Goal: Transaction & Acquisition: Book appointment/travel/reservation

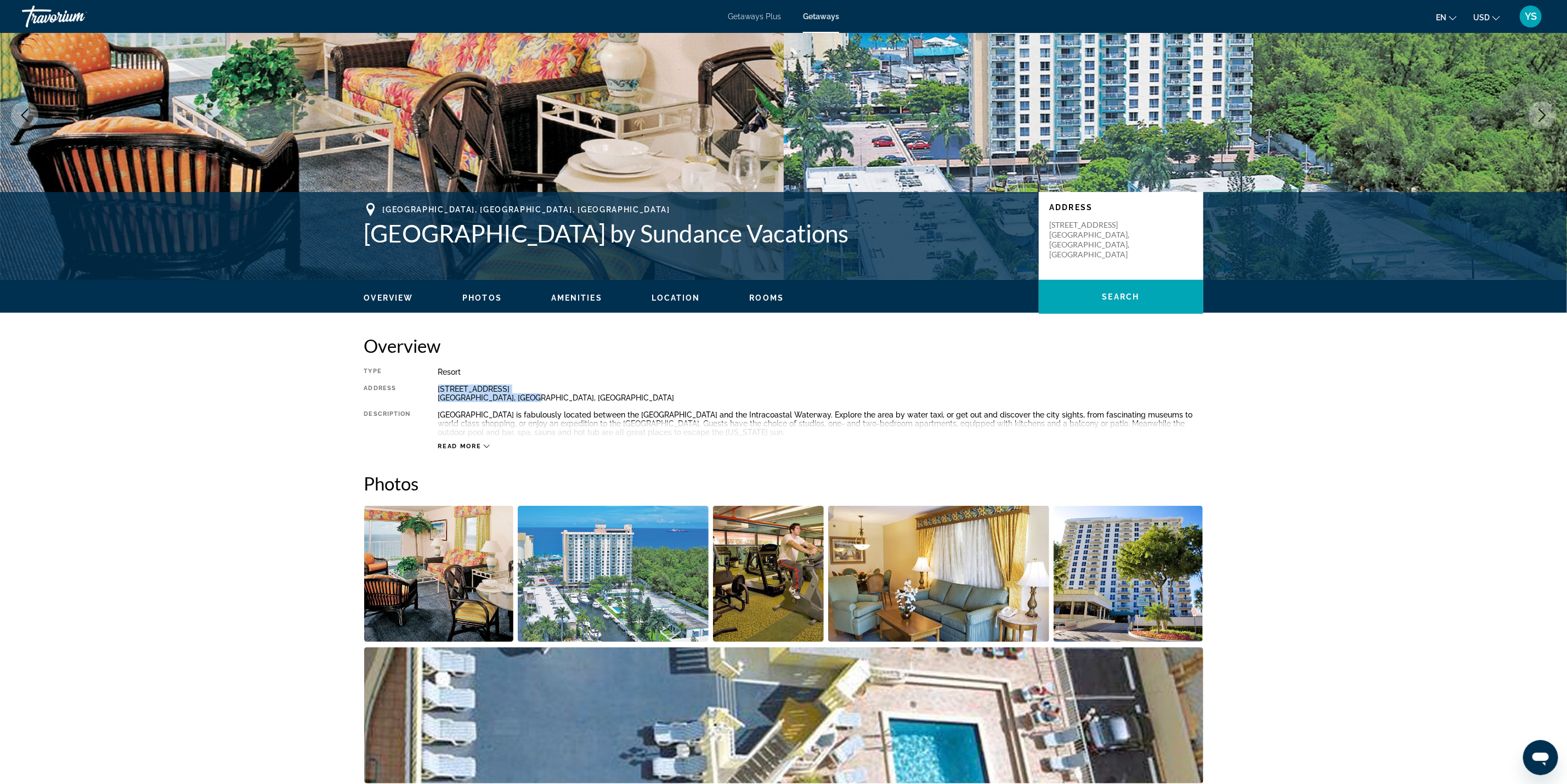
drag, startPoint x: 438, startPoint y: 392, endPoint x: 532, endPoint y: 404, distance: 94.8
click at [532, 404] on div "Type Resort All-Inclusive No All-Inclusive Address [STREET_ADDRESS] Description…" at bounding box center [784, 409] width 840 height 83
copy div "[STREET_ADDRESS]"
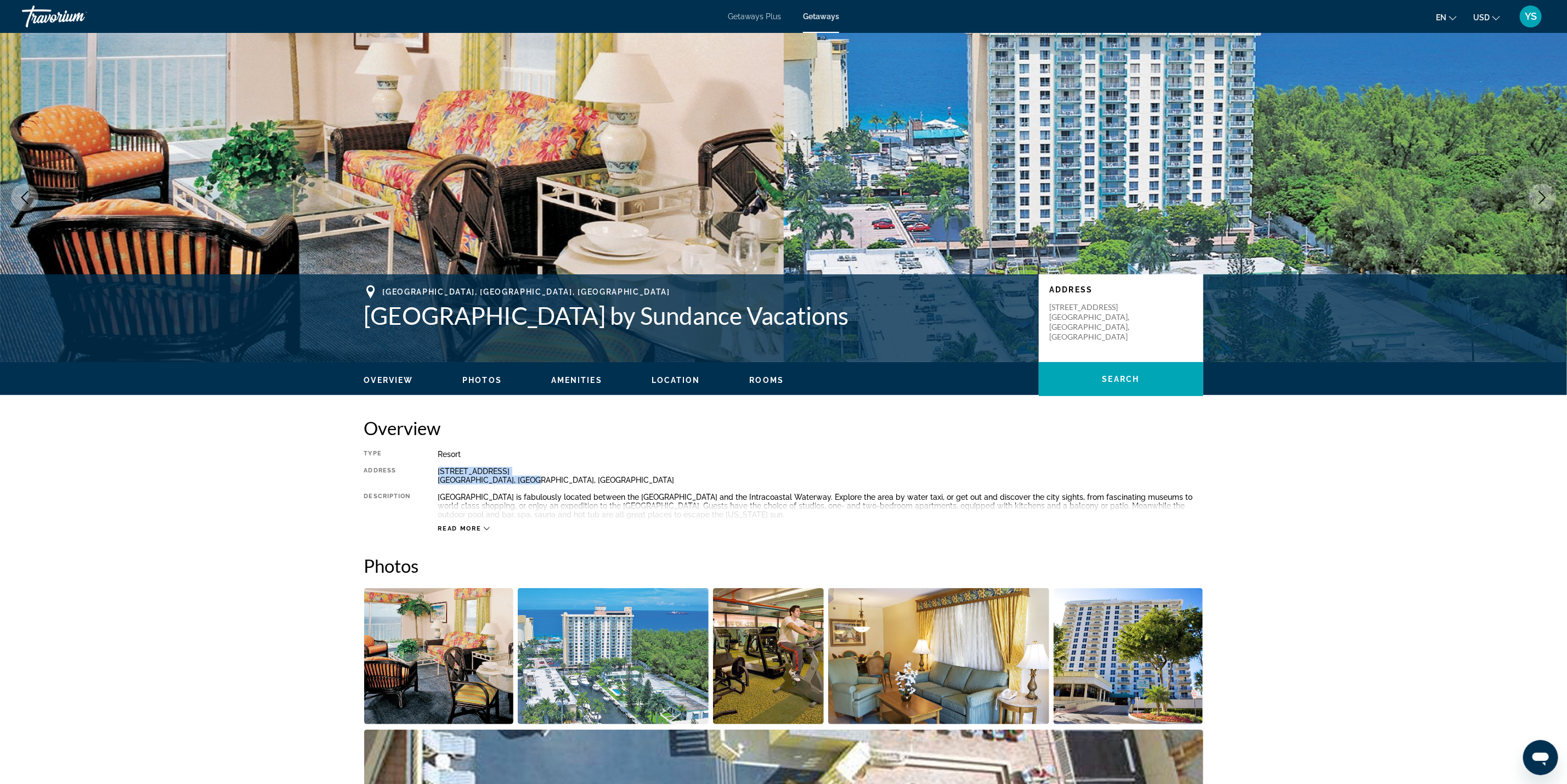
drag, startPoint x: 362, startPoint y: 315, endPoint x: 922, endPoint y: 323, distance: 560.1
click at [922, 323] on div "[GEOGRAPHIC_DATA], [GEOGRAPHIC_DATA], [GEOGRAPHIC_DATA] [GEOGRAPHIC_DATA] by Su…" at bounding box center [784, 318] width 883 height 66
copy h1 "[GEOGRAPHIC_DATA] by Sundance Vacations"
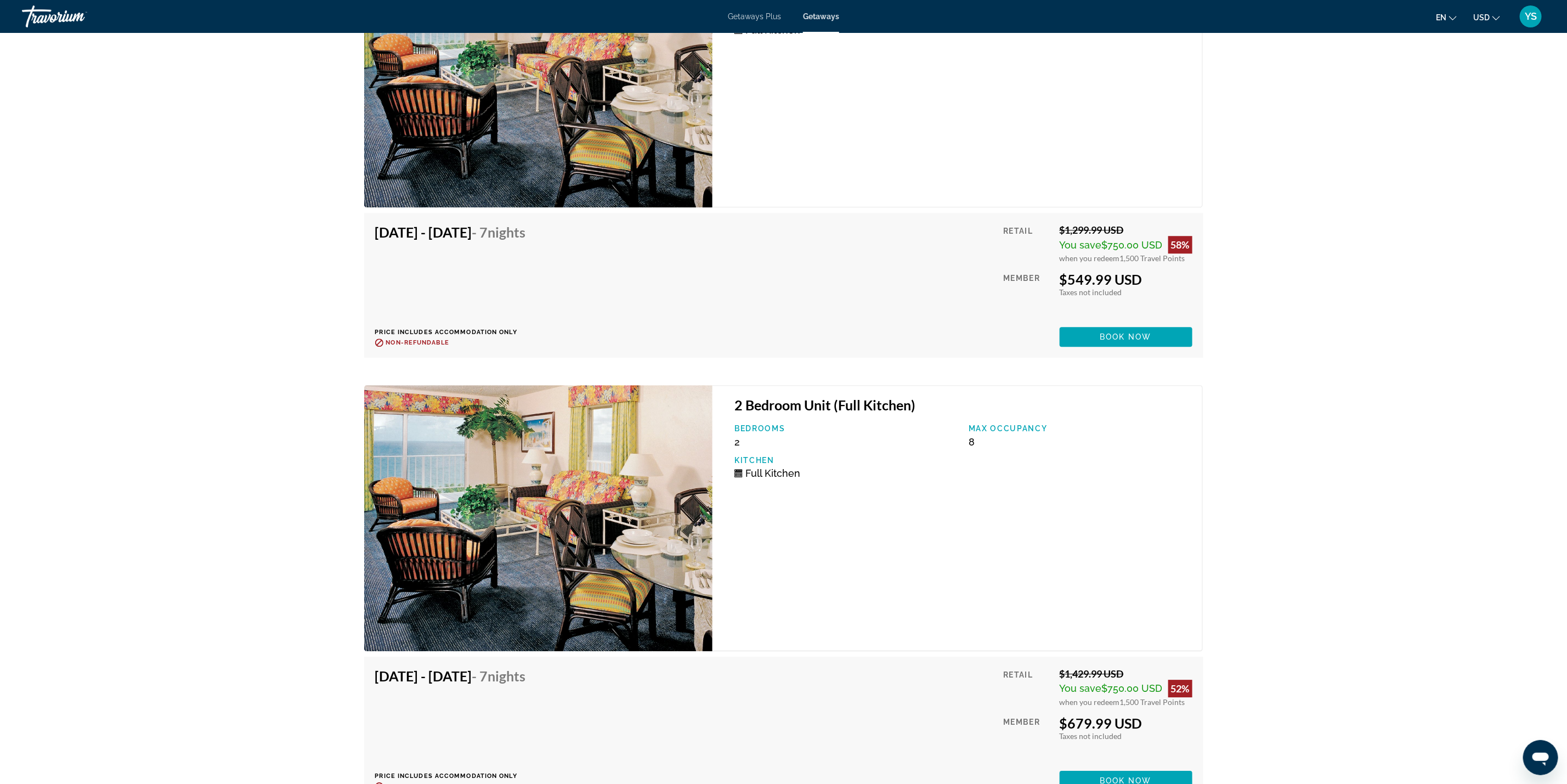
scroll to position [2108, 0]
click at [739, 13] on span "Getaways Plus" at bounding box center [755, 16] width 53 height 9
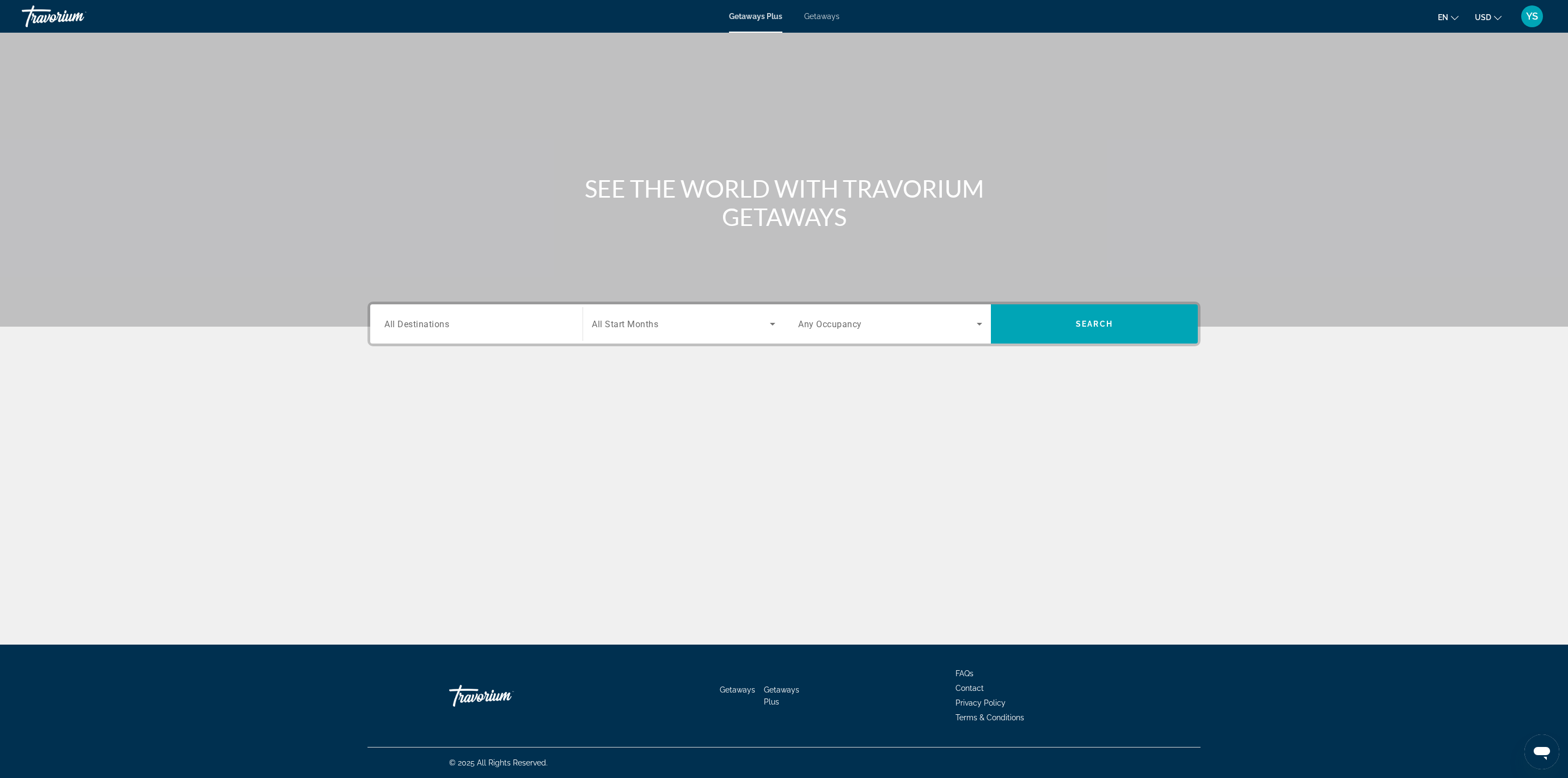
click at [433, 322] on span "All Destinations" at bounding box center [417, 324] width 65 height 10
click at [433, 322] on input "Destination All Destinations" at bounding box center [476, 324] width 184 height 13
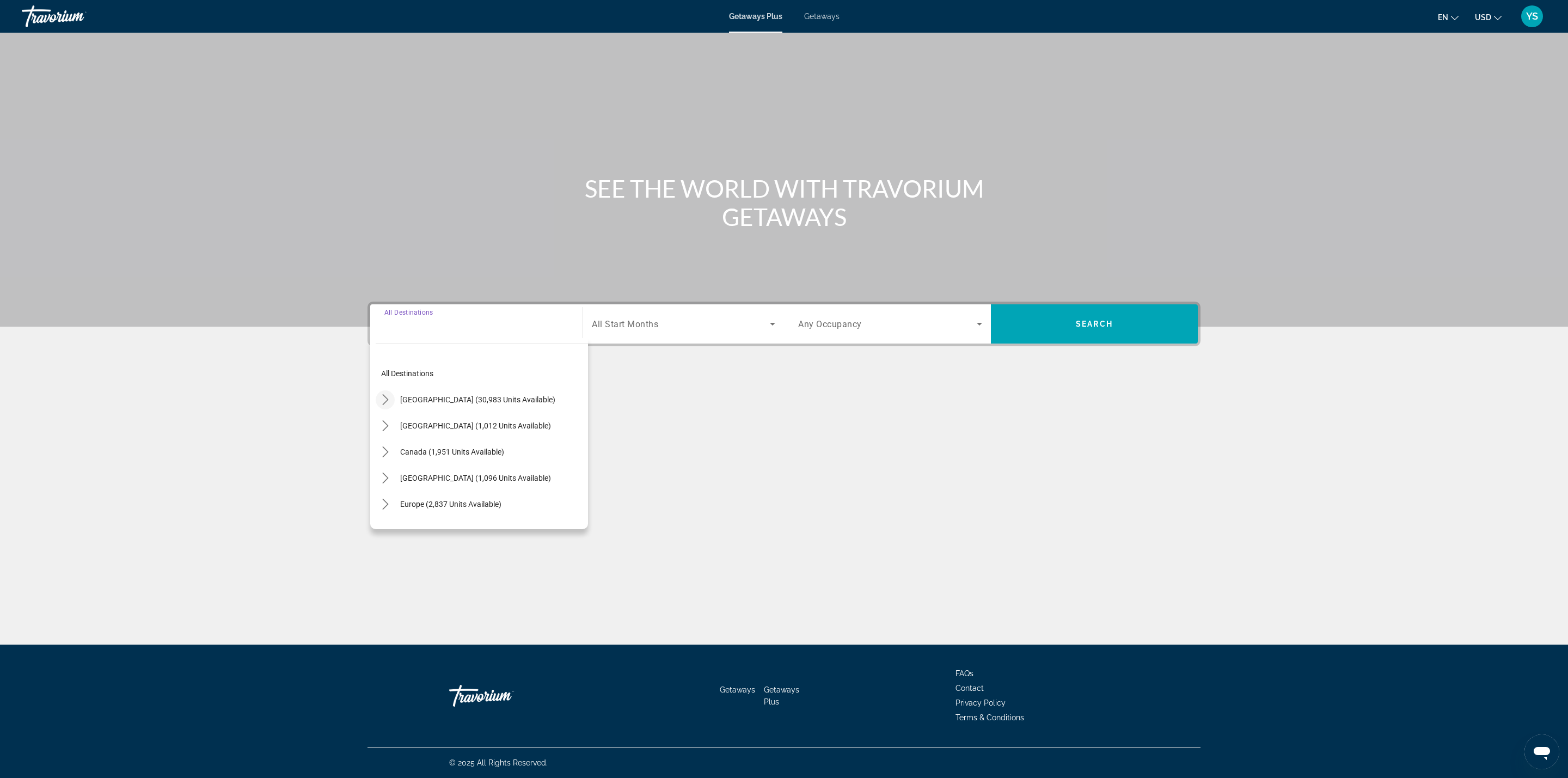
click at [380, 398] on icon "Toggle United States (30,983 units available) submenu" at bounding box center [385, 399] width 11 height 11
click at [436, 383] on span "[US_STATE] (4,353 units available)" at bounding box center [469, 387] width 115 height 8
type input "**********"
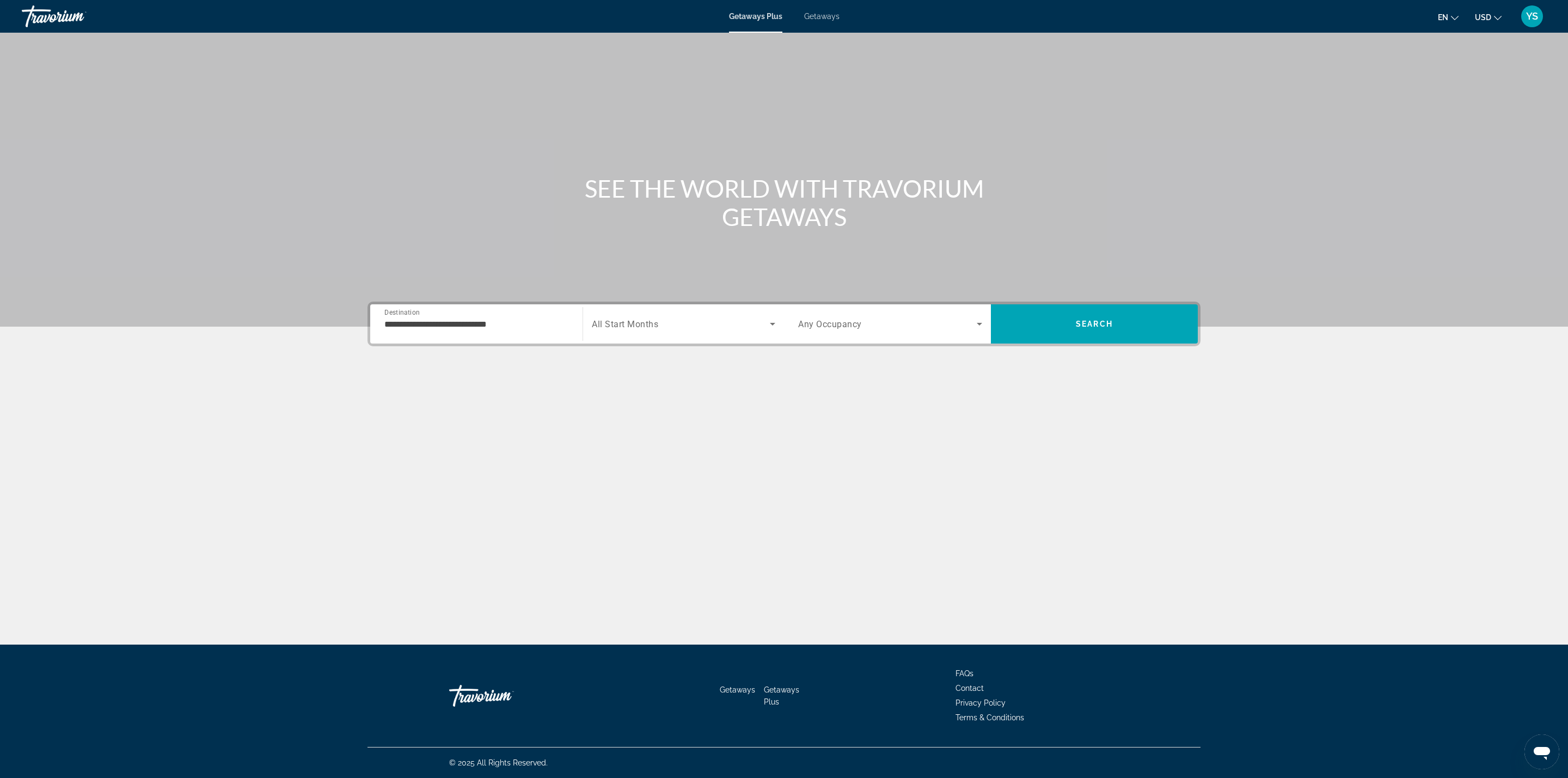
click at [660, 331] on div "Search widget" at bounding box center [684, 324] width 184 height 31
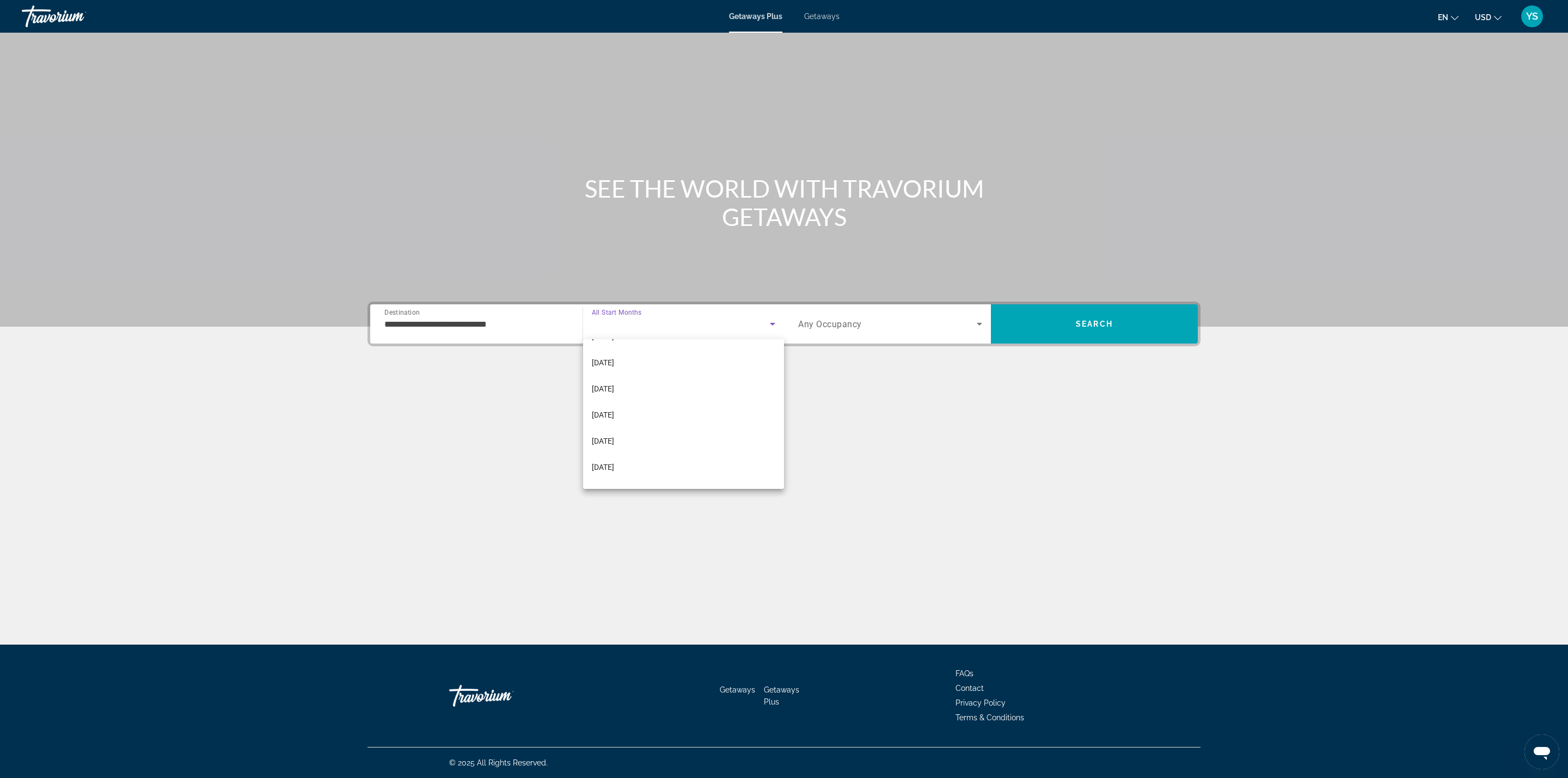
scroll to position [144, 0]
click at [614, 420] on span "[DATE]" at bounding box center [603, 422] width 22 height 13
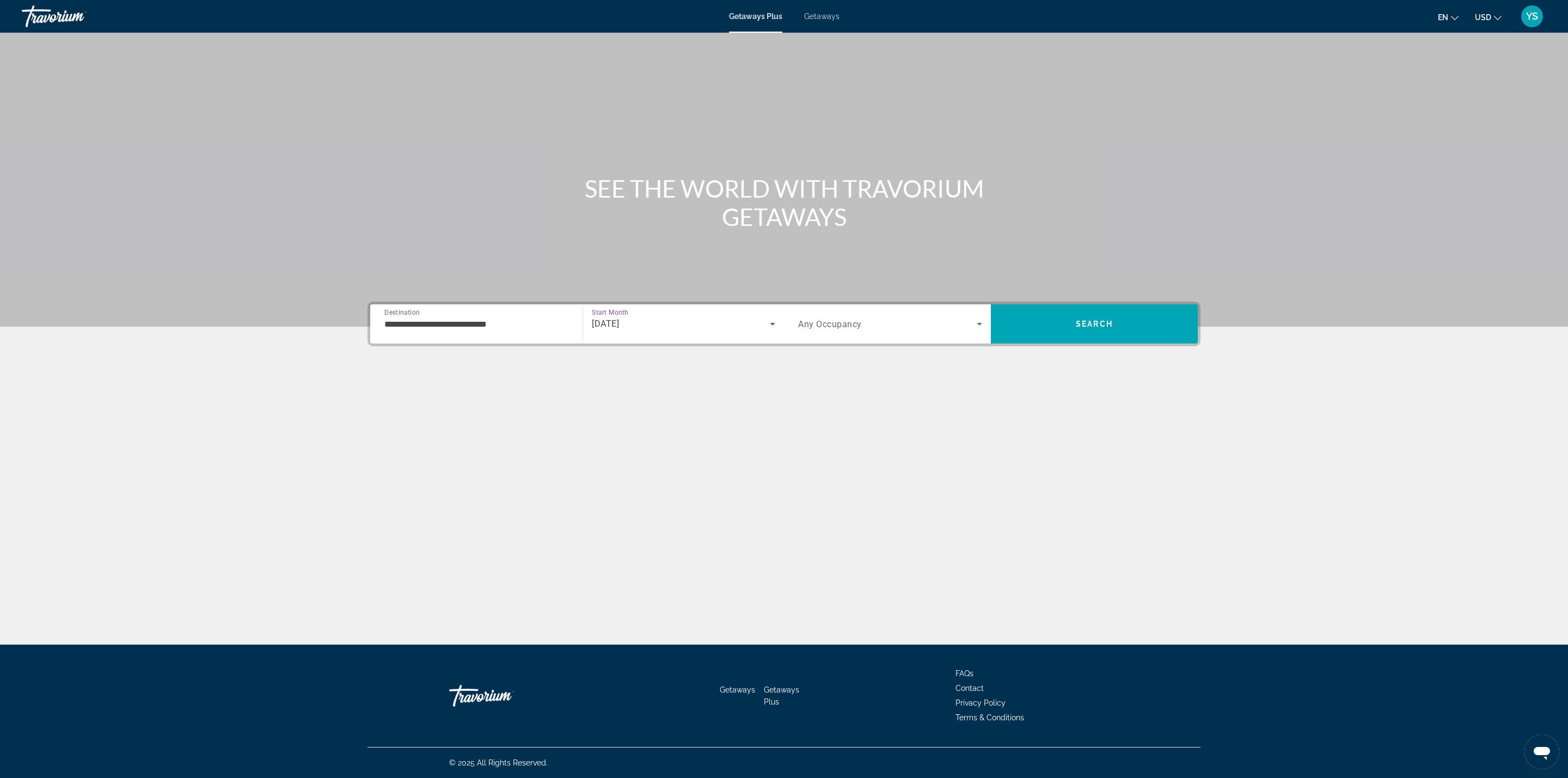
click at [811, 313] on div "Search widget" at bounding box center [890, 324] width 184 height 31
click at [824, 472] on mat-option "5 Travelers" at bounding box center [890, 461] width 201 height 26
click at [830, 325] on span "5 Travelers" at bounding box center [820, 324] width 45 height 10
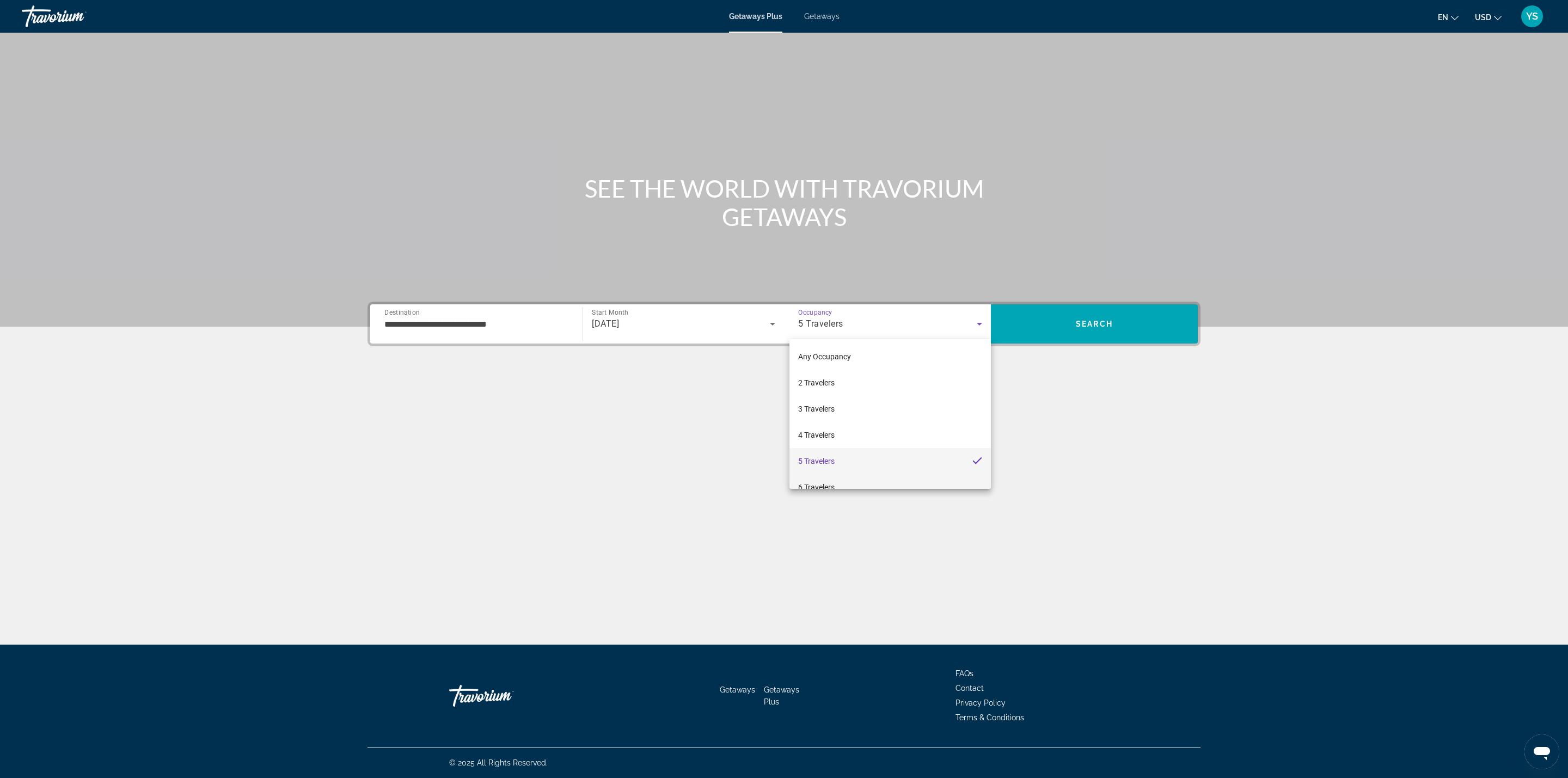
click at [837, 479] on mat-option "6 Travelers" at bounding box center [890, 487] width 201 height 26
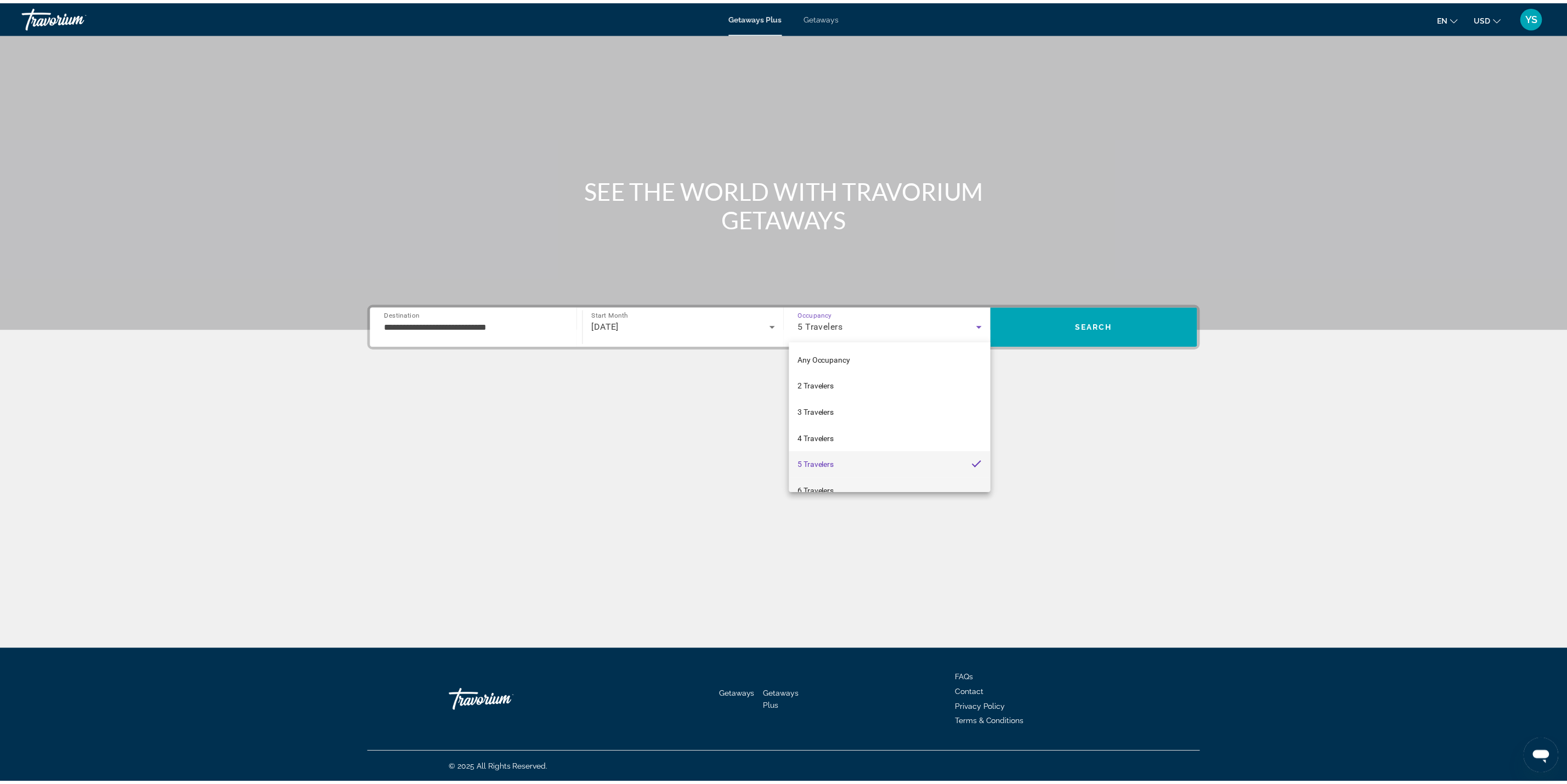
scroll to position [11, 0]
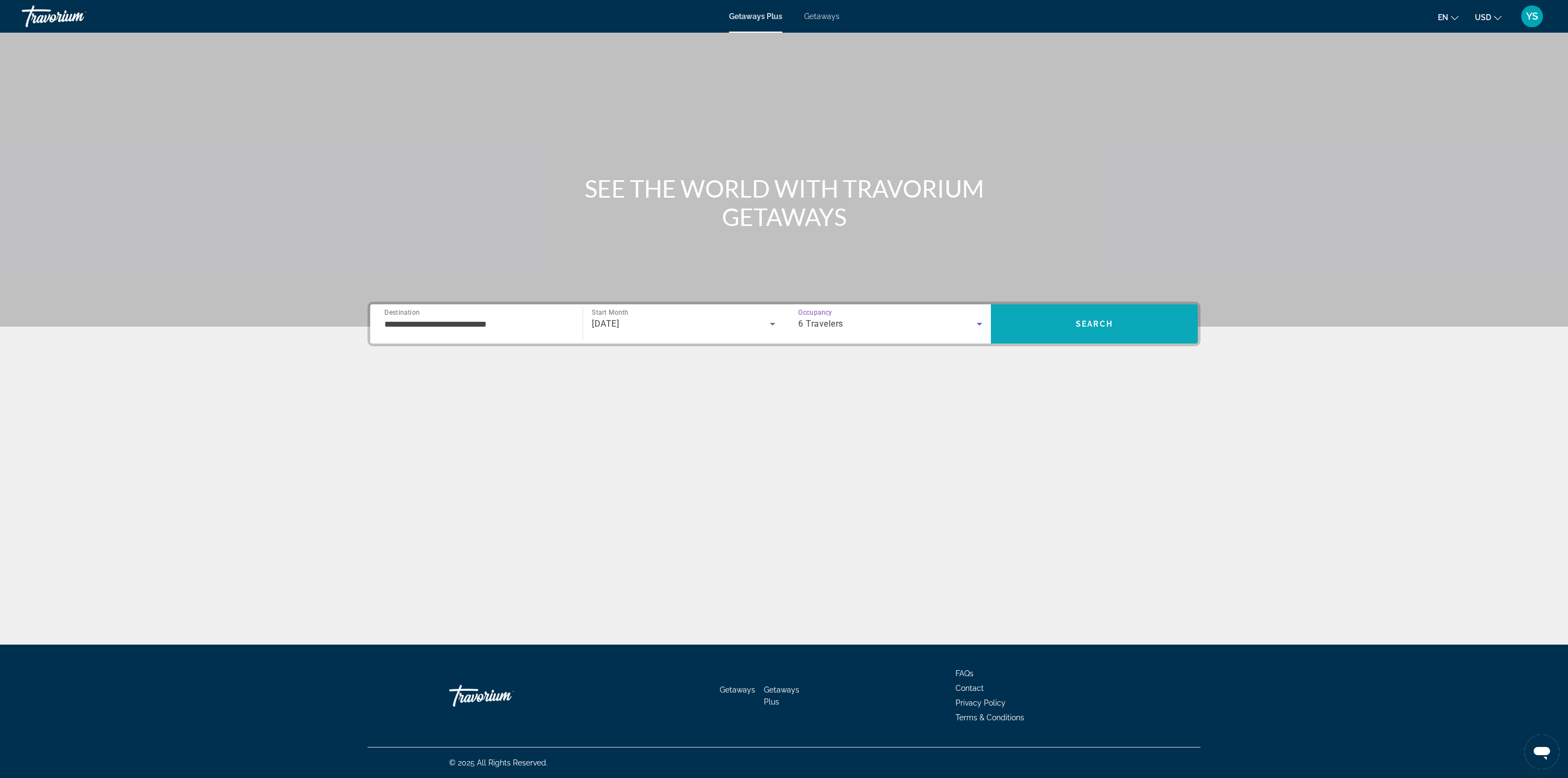
click at [1090, 320] on span "Search" at bounding box center [1094, 324] width 37 height 8
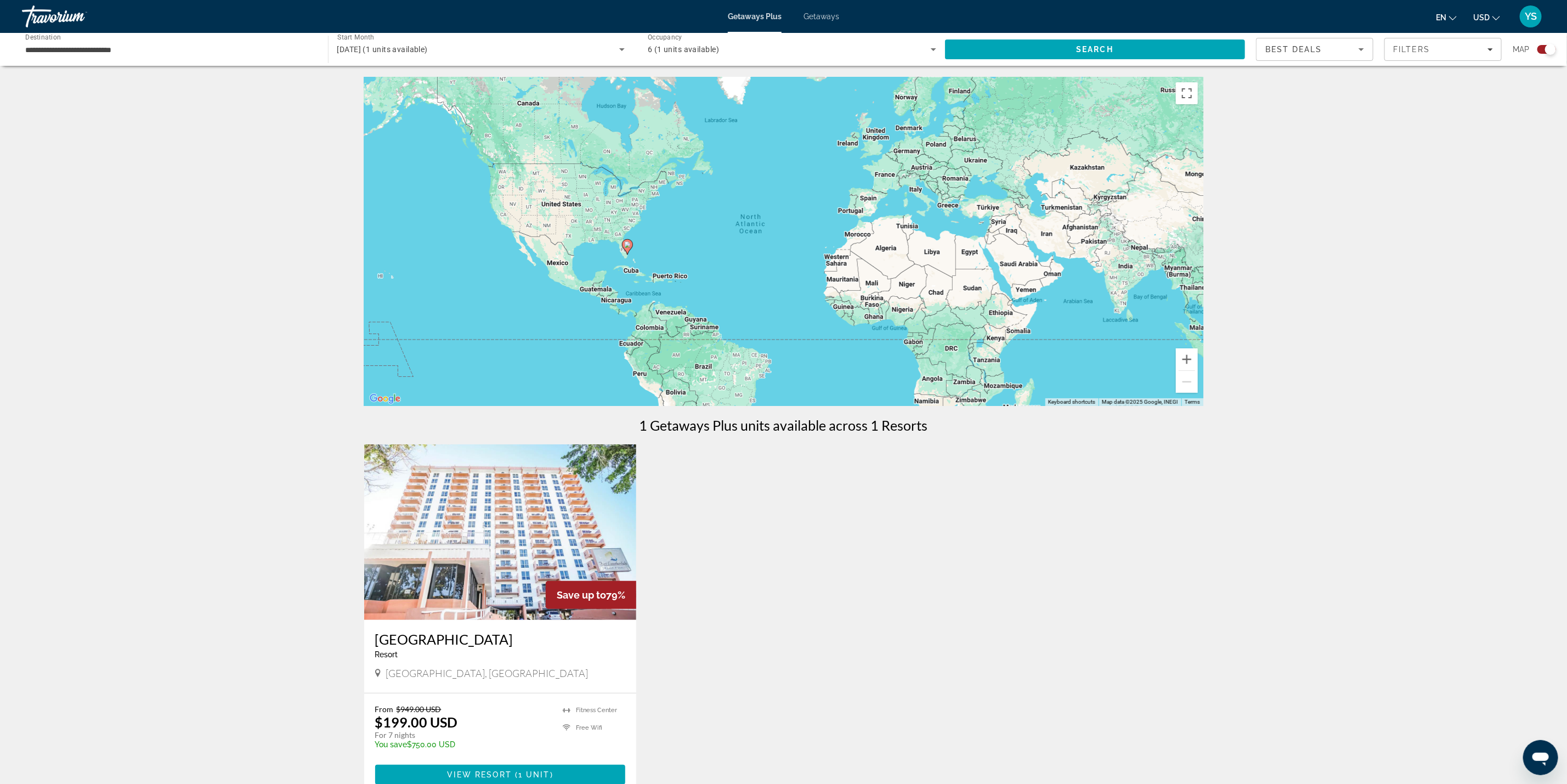
click at [377, 46] on span "[DATE] (1 units available)" at bounding box center [382, 49] width 90 height 9
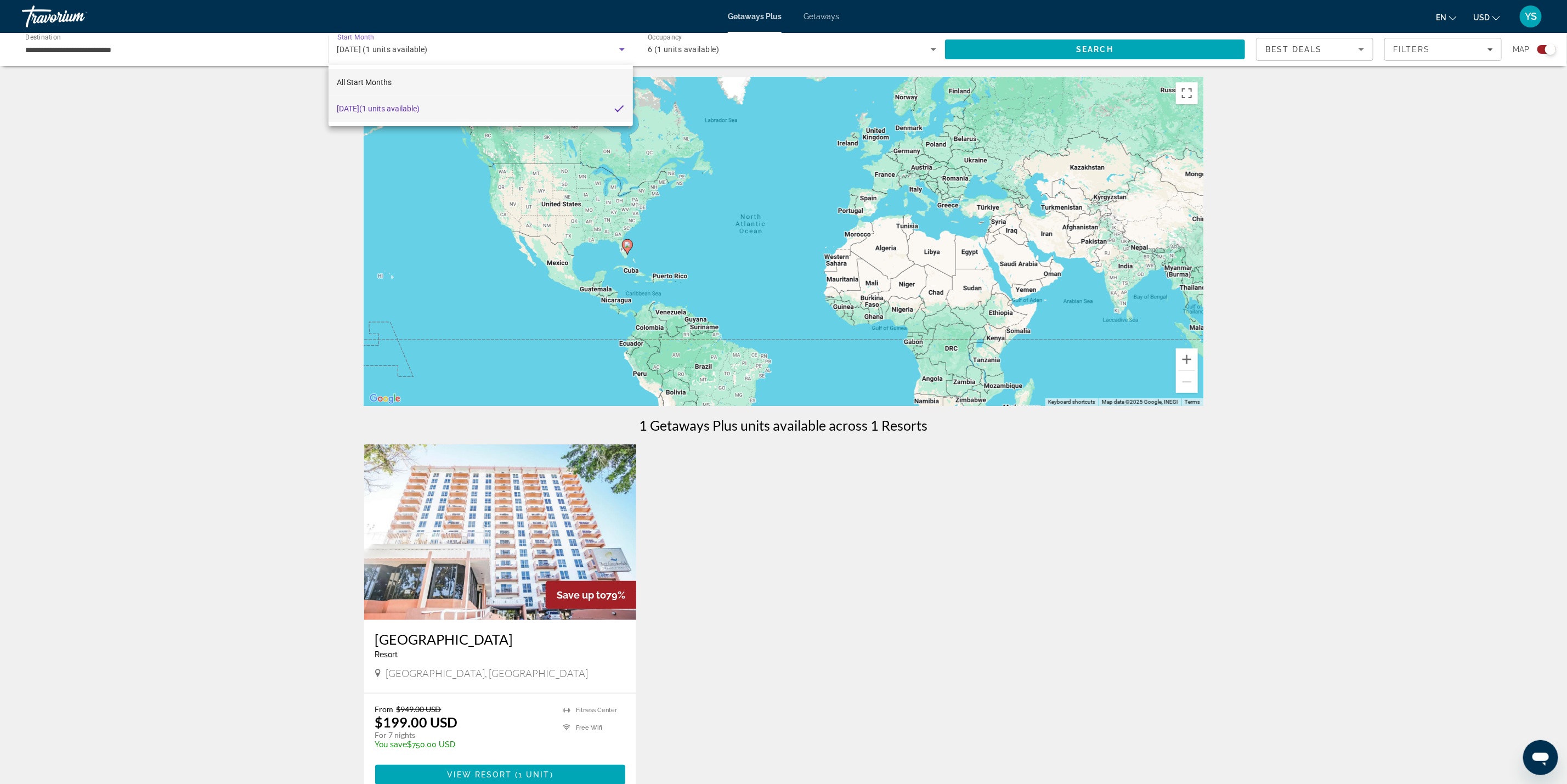
click at [378, 80] on span "All Start Months" at bounding box center [364, 82] width 55 height 9
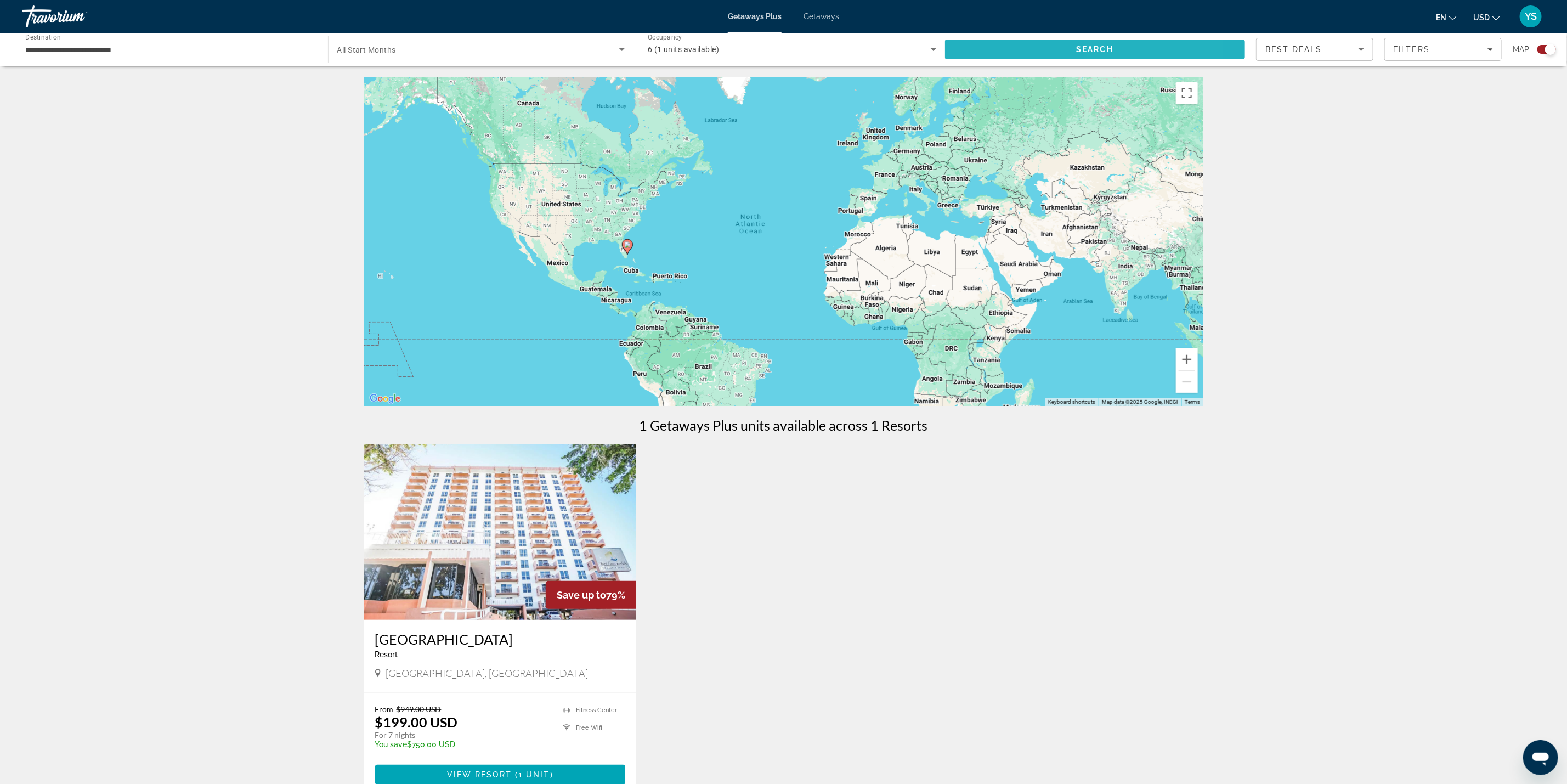
click at [1121, 40] on span "Search" at bounding box center [1095, 49] width 300 height 26
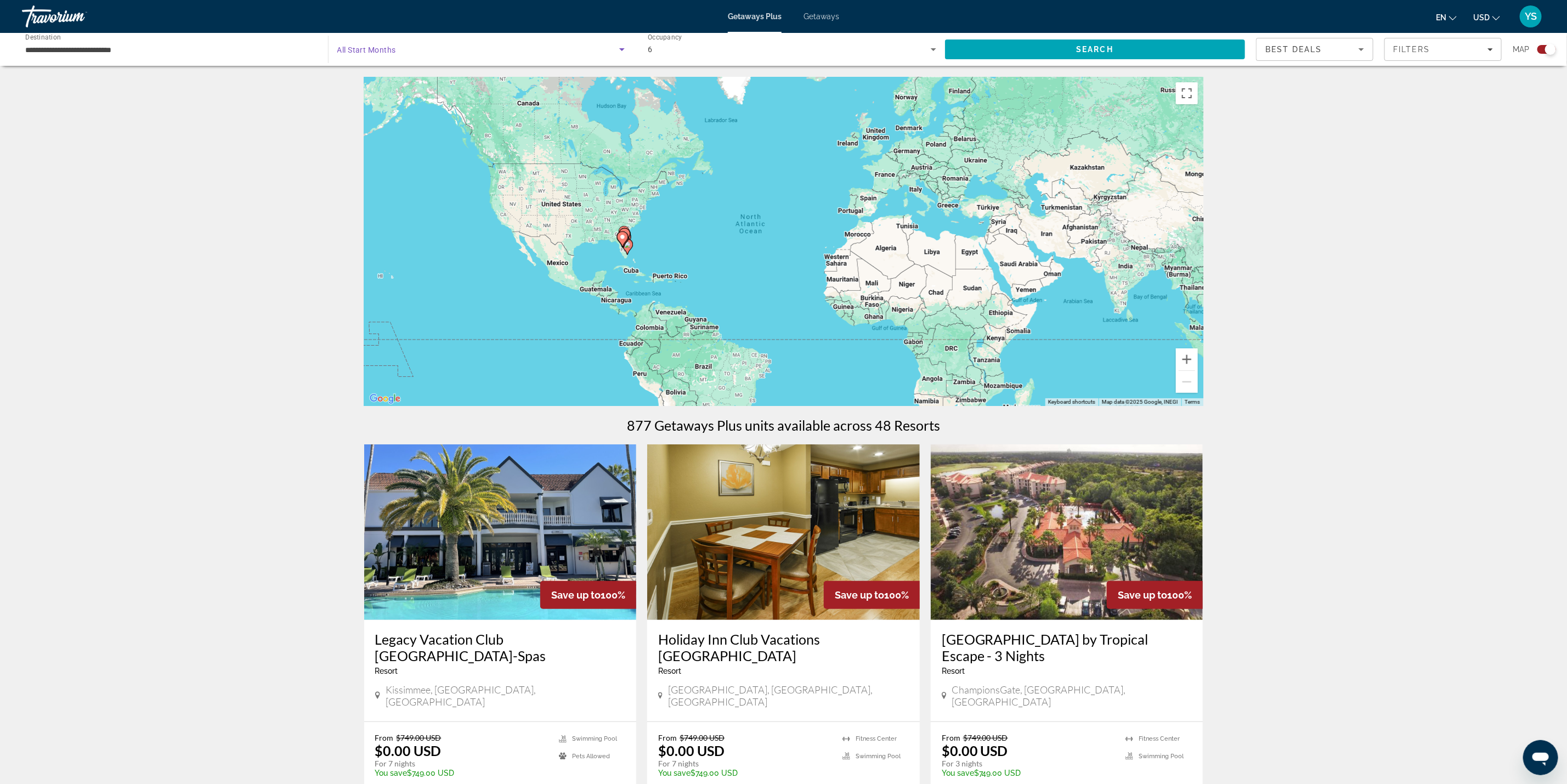
click at [370, 43] on span "Search widget" at bounding box center [478, 49] width 283 height 13
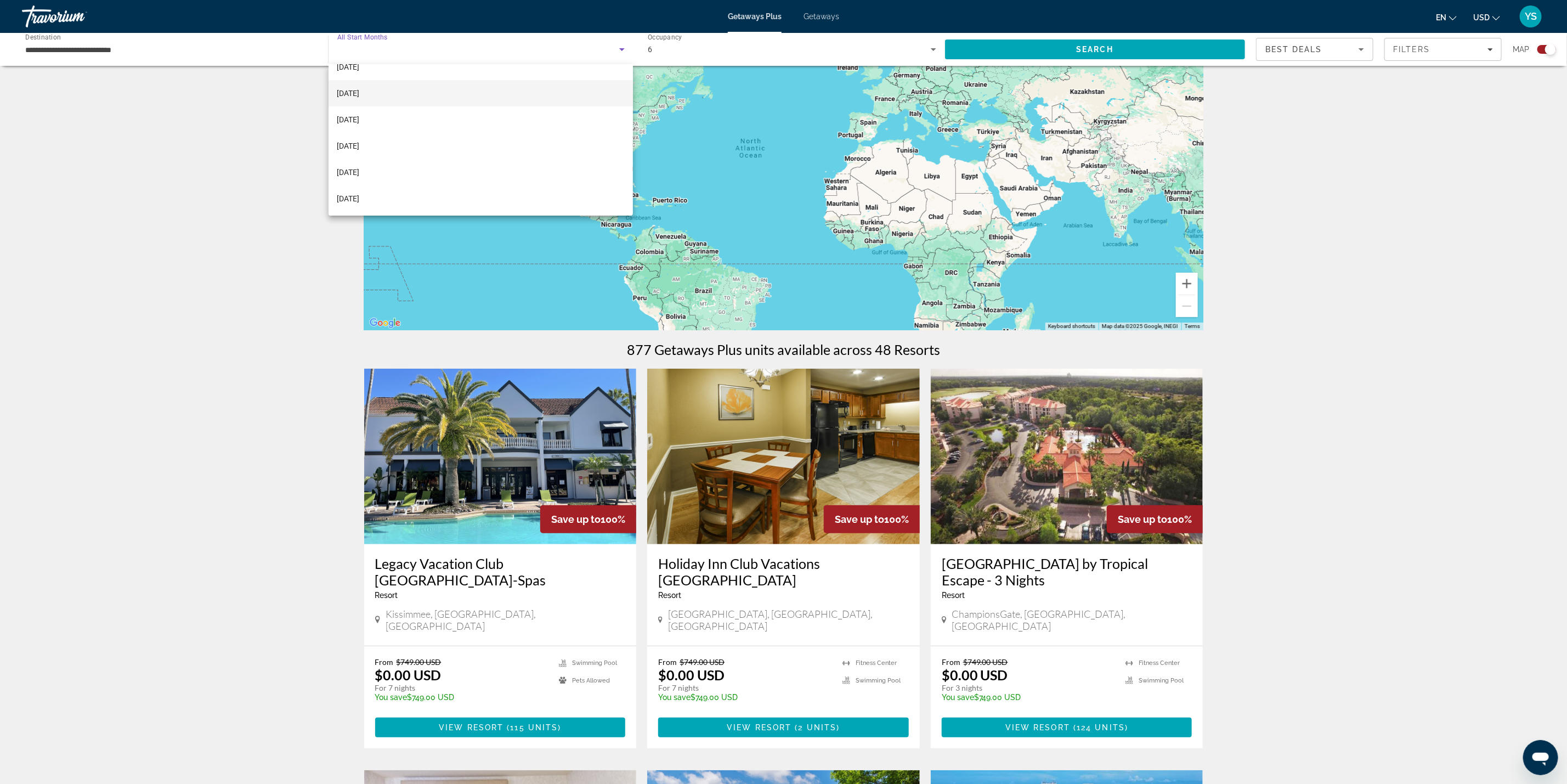
scroll to position [82, 0]
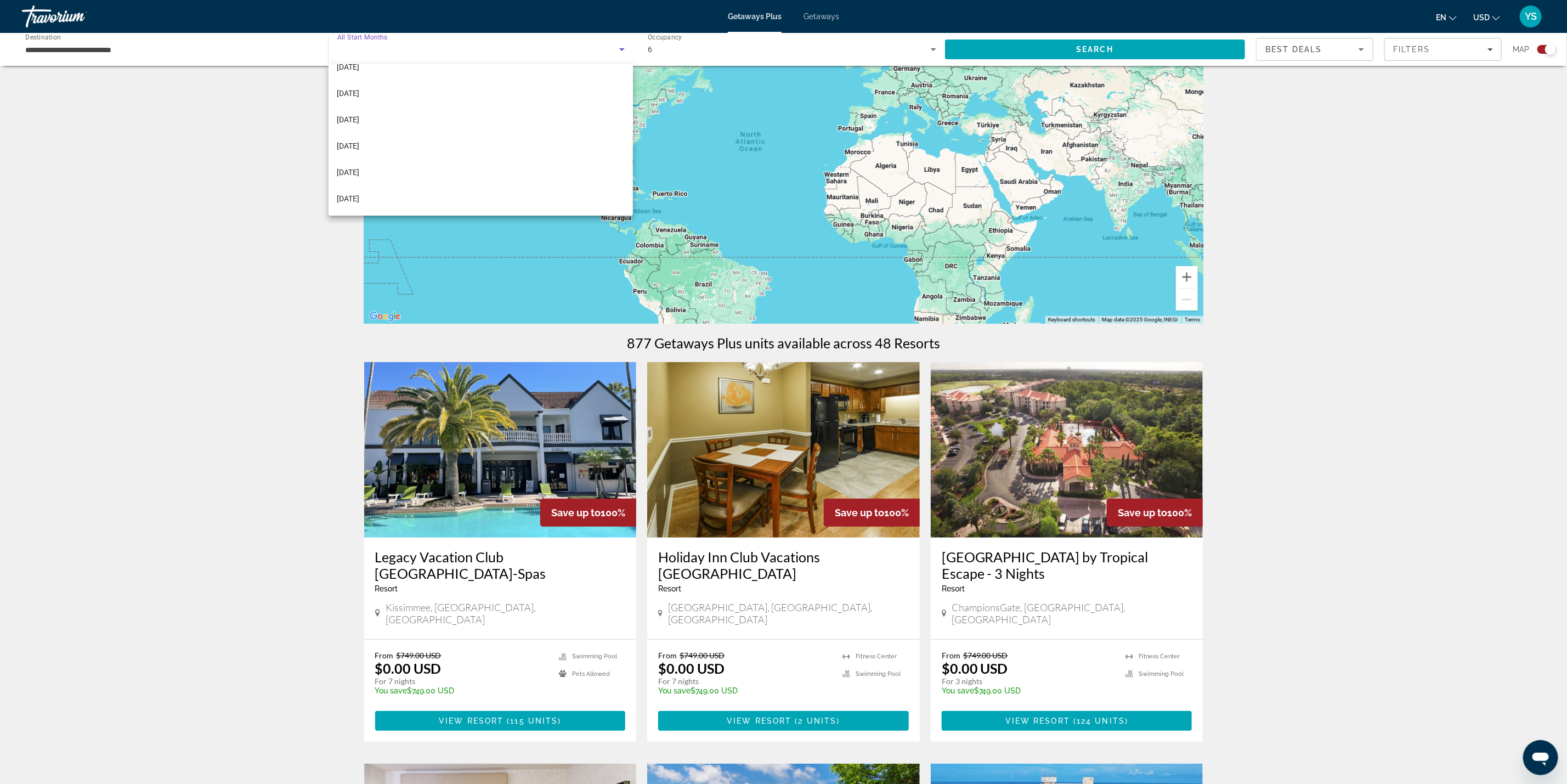
click at [1007, 45] on div at bounding box center [784, 392] width 1567 height 784
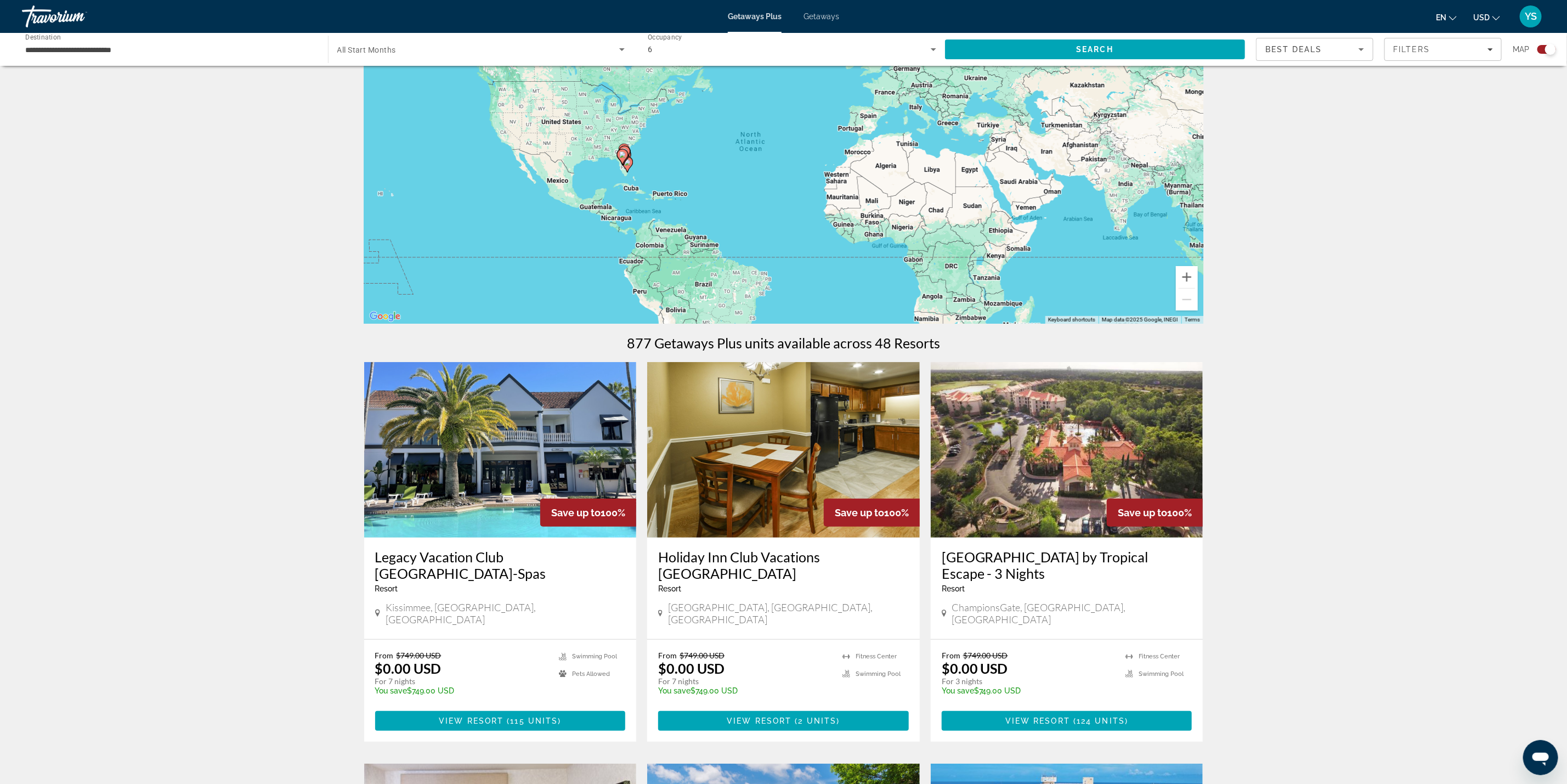
click at [622, 165] on gmp-advanced-marker "Main content" at bounding box center [627, 164] width 11 height 16
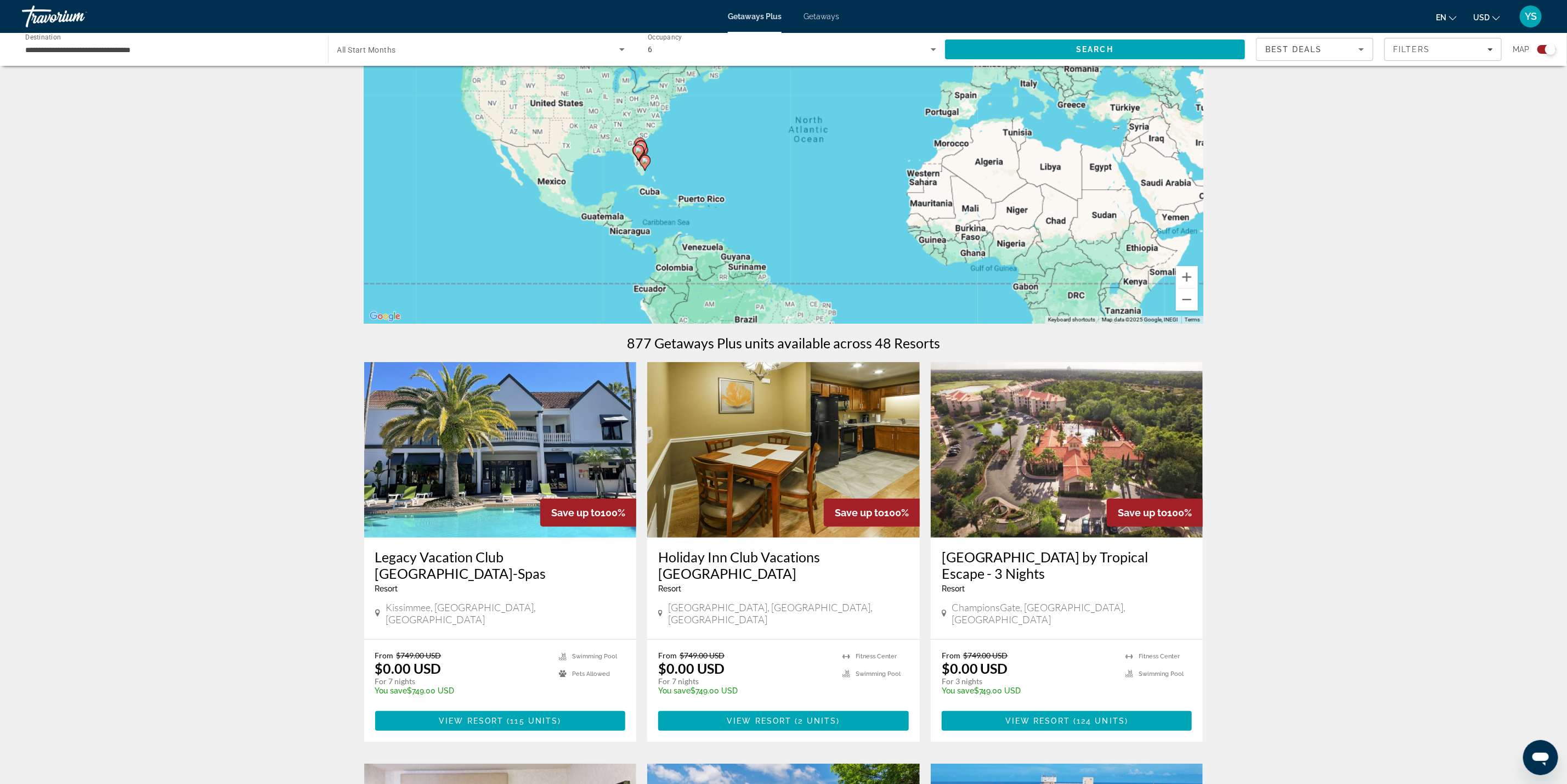
click at [622, 165] on div "To activate drag with keyboard, press Alt + Enter. Once in keyboard drag state,…" at bounding box center [784, 159] width 840 height 329
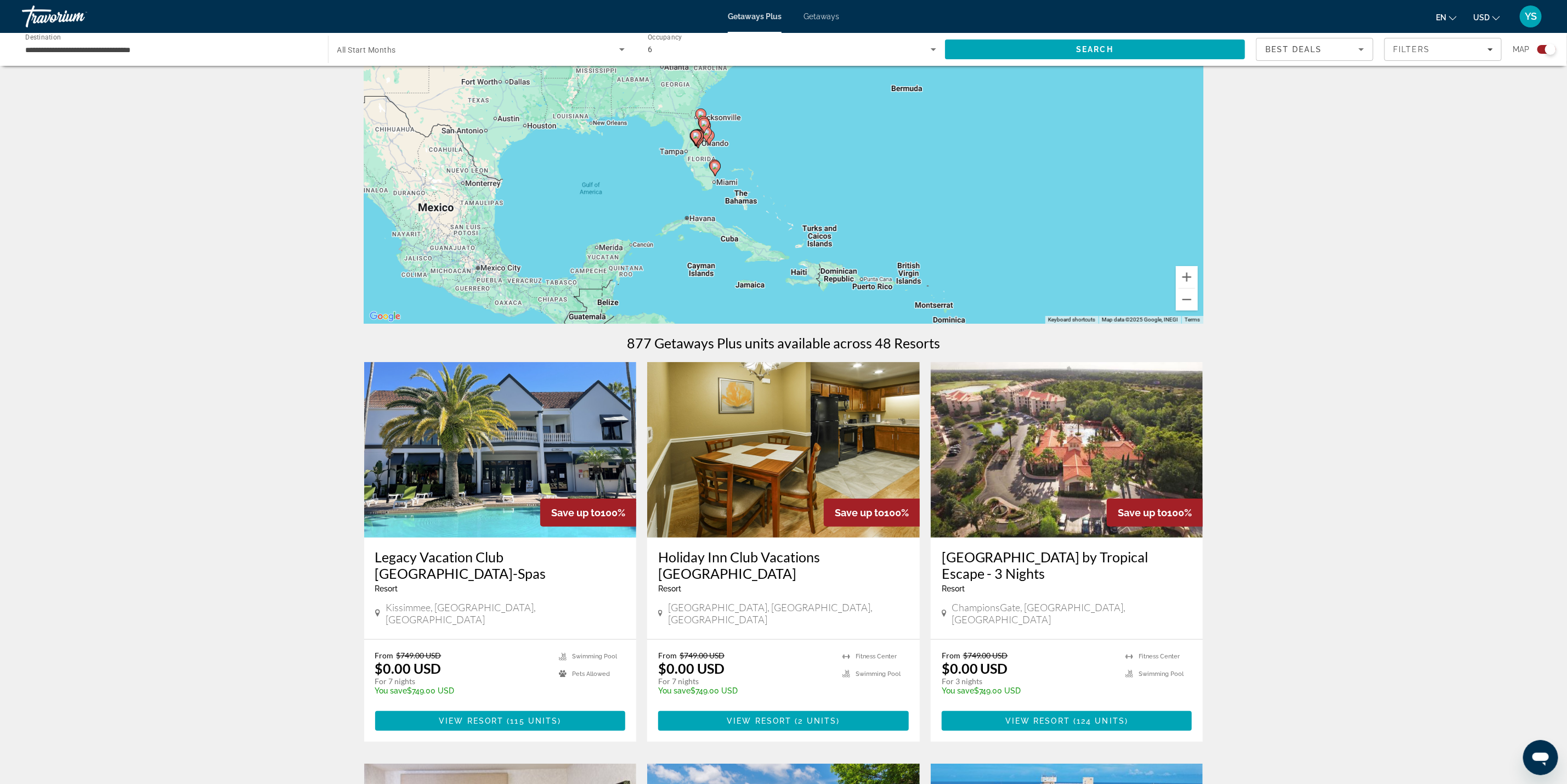
click at [726, 179] on div "To activate drag with keyboard, press Alt + Enter. Once in keyboard drag state,…" at bounding box center [784, 159] width 840 height 329
click at [718, 179] on div "To activate drag with keyboard, press Alt + Enter. Once in keyboard drag state,…" at bounding box center [784, 159] width 840 height 329
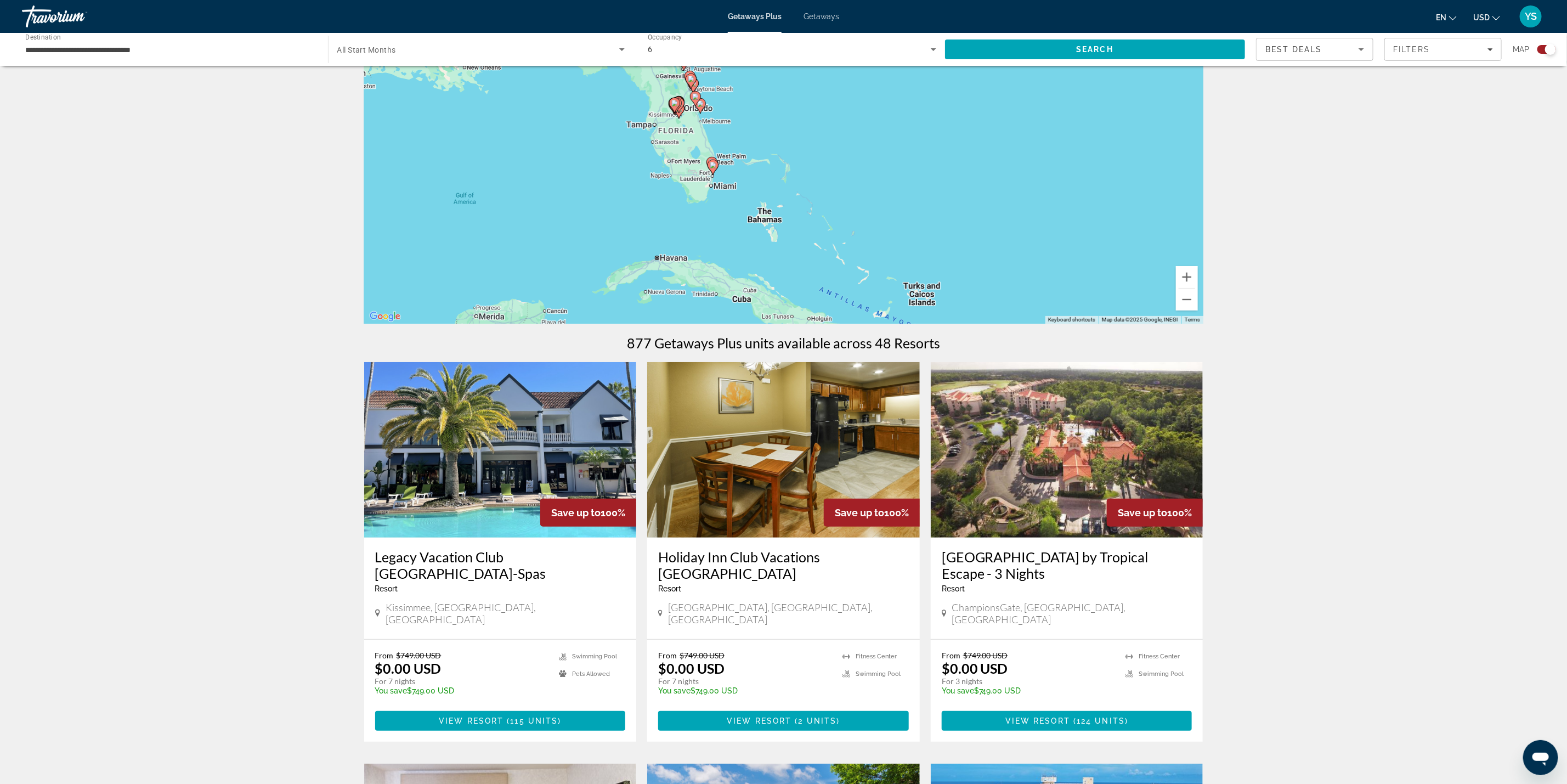
click at [718, 179] on div "To activate drag with keyboard, press Alt + Enter. Once in keyboard drag state,…" at bounding box center [784, 159] width 840 height 329
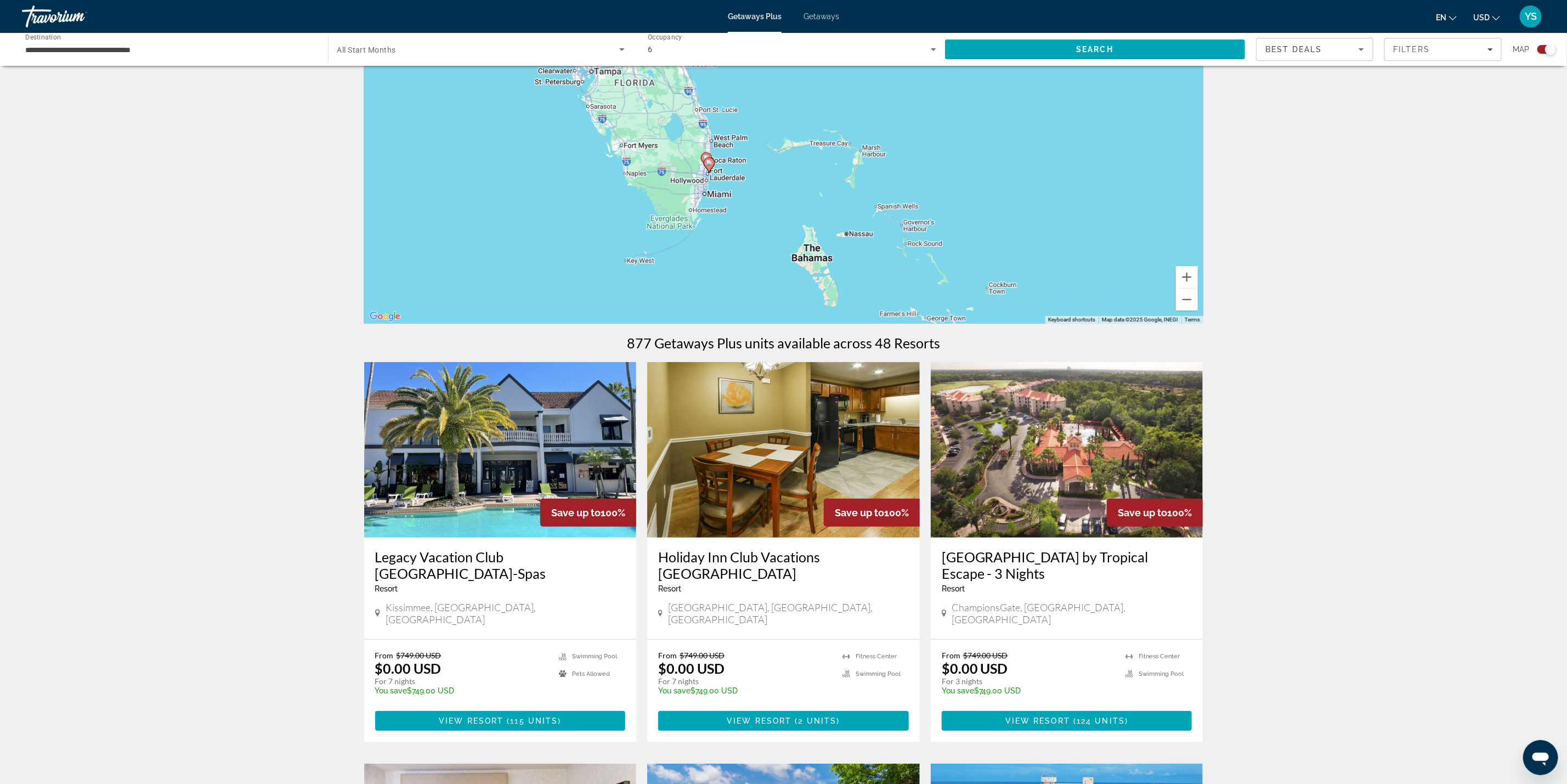
click at [718, 179] on div "To activate drag with keyboard, press Alt + Enter. Once in keyboard drag state,…" at bounding box center [784, 159] width 840 height 329
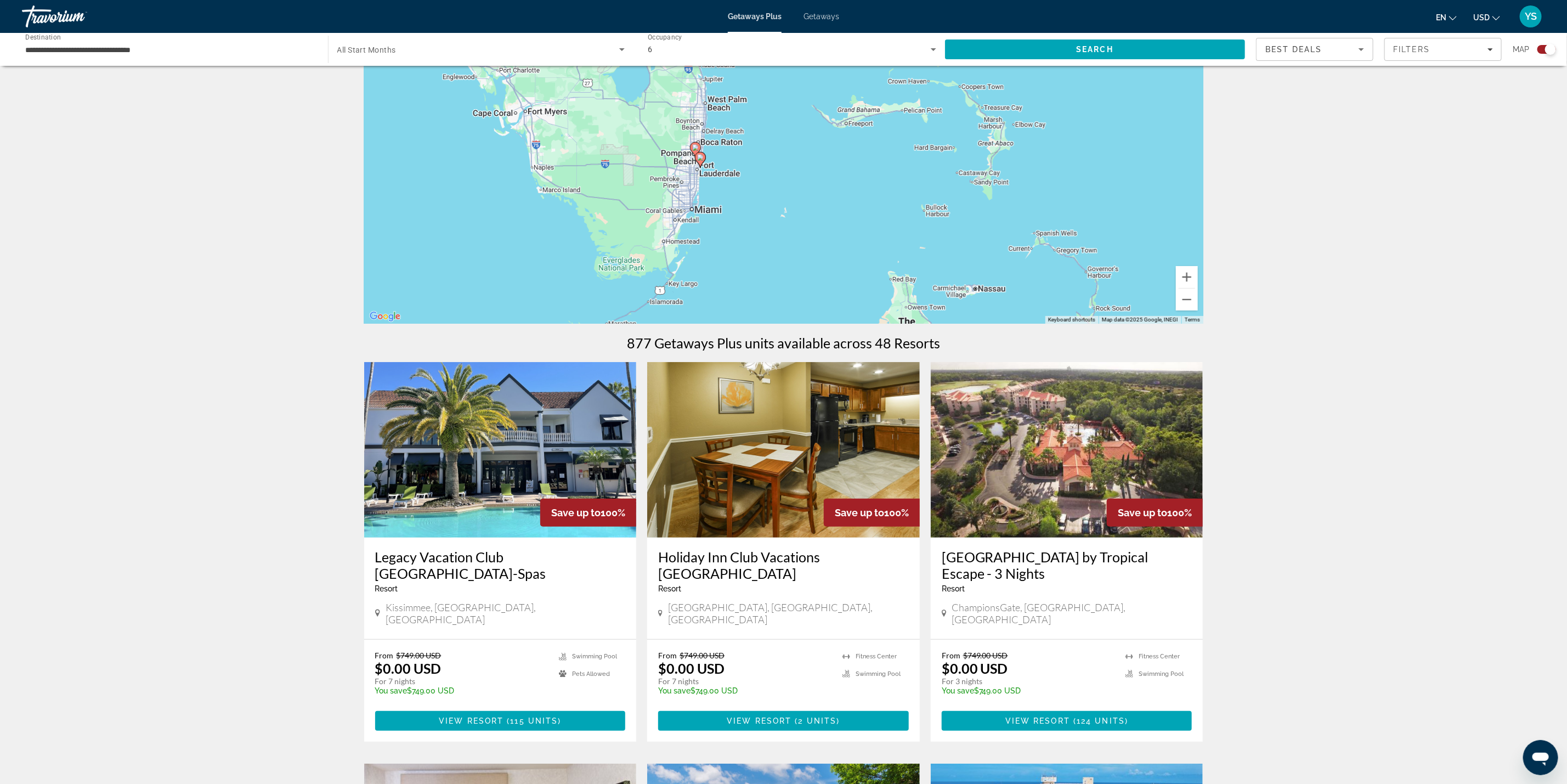
click at [718, 179] on div "To activate drag with keyboard, press Alt + Enter. Once in keyboard drag state,…" at bounding box center [784, 159] width 840 height 329
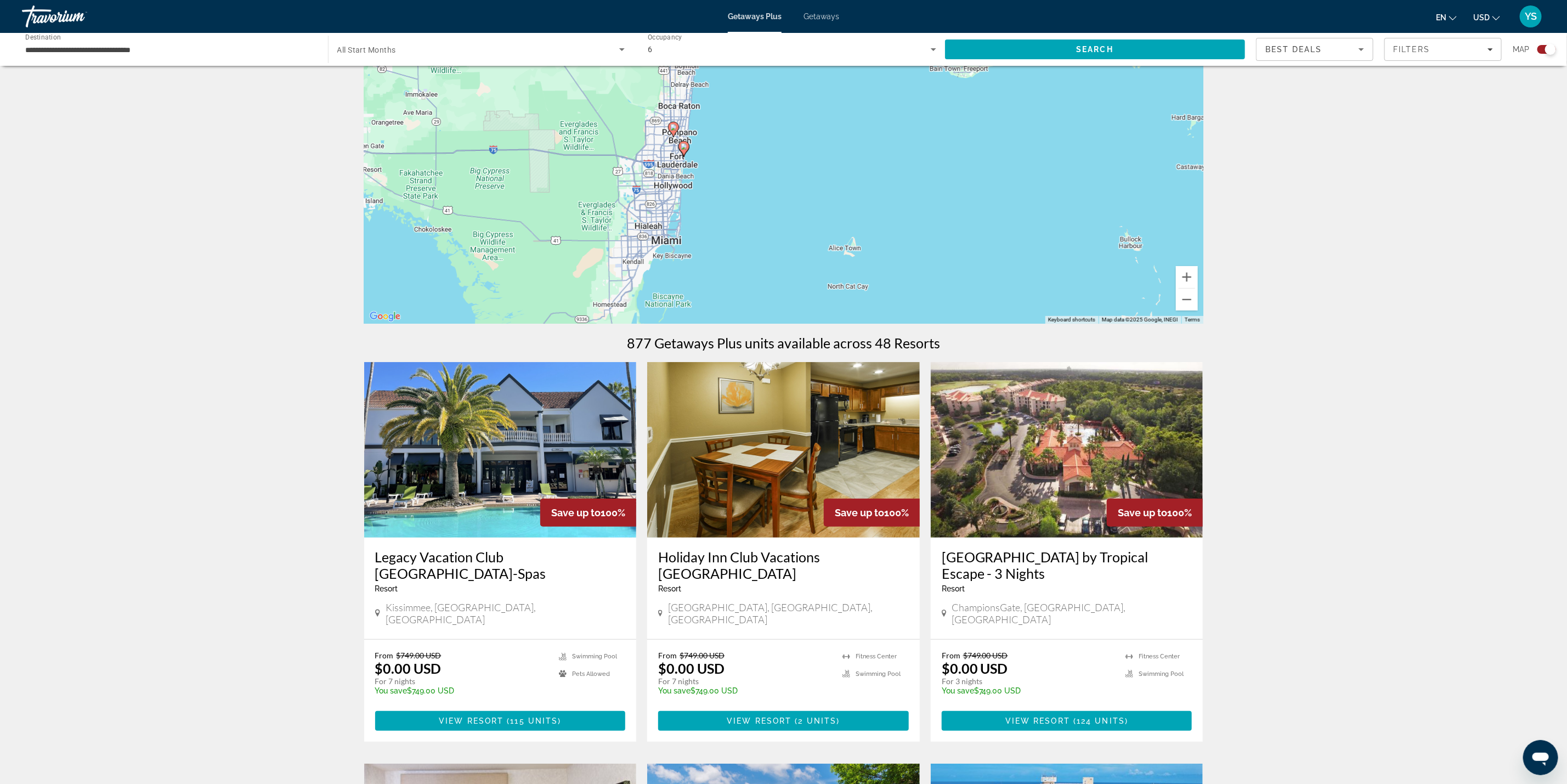
click at [677, 176] on div "To activate drag with keyboard, press Alt + Enter. Once in keyboard drag state,…" at bounding box center [784, 159] width 840 height 329
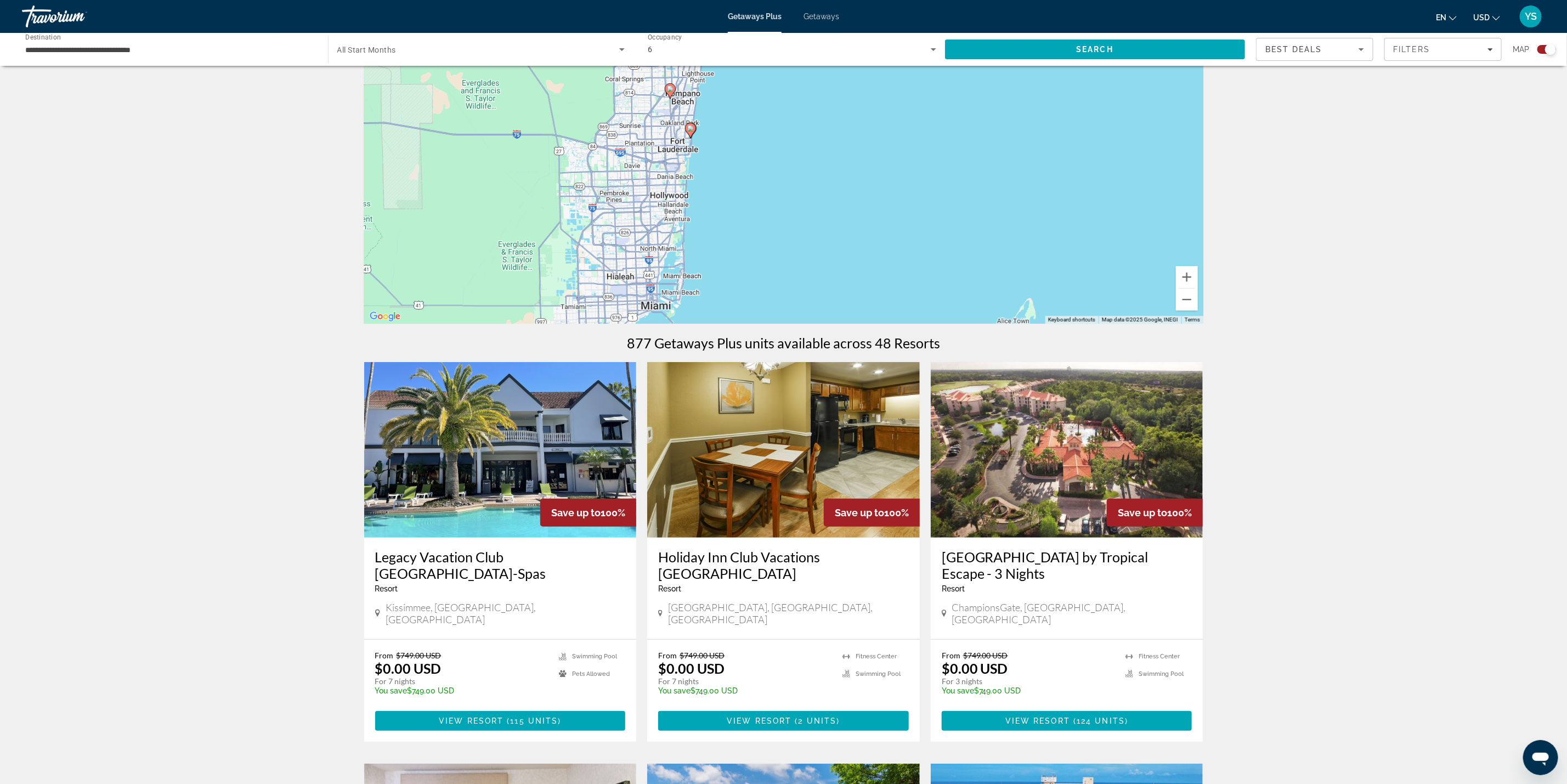
click at [692, 132] on icon "Main content" at bounding box center [690, 130] width 10 height 14
type input "**********"
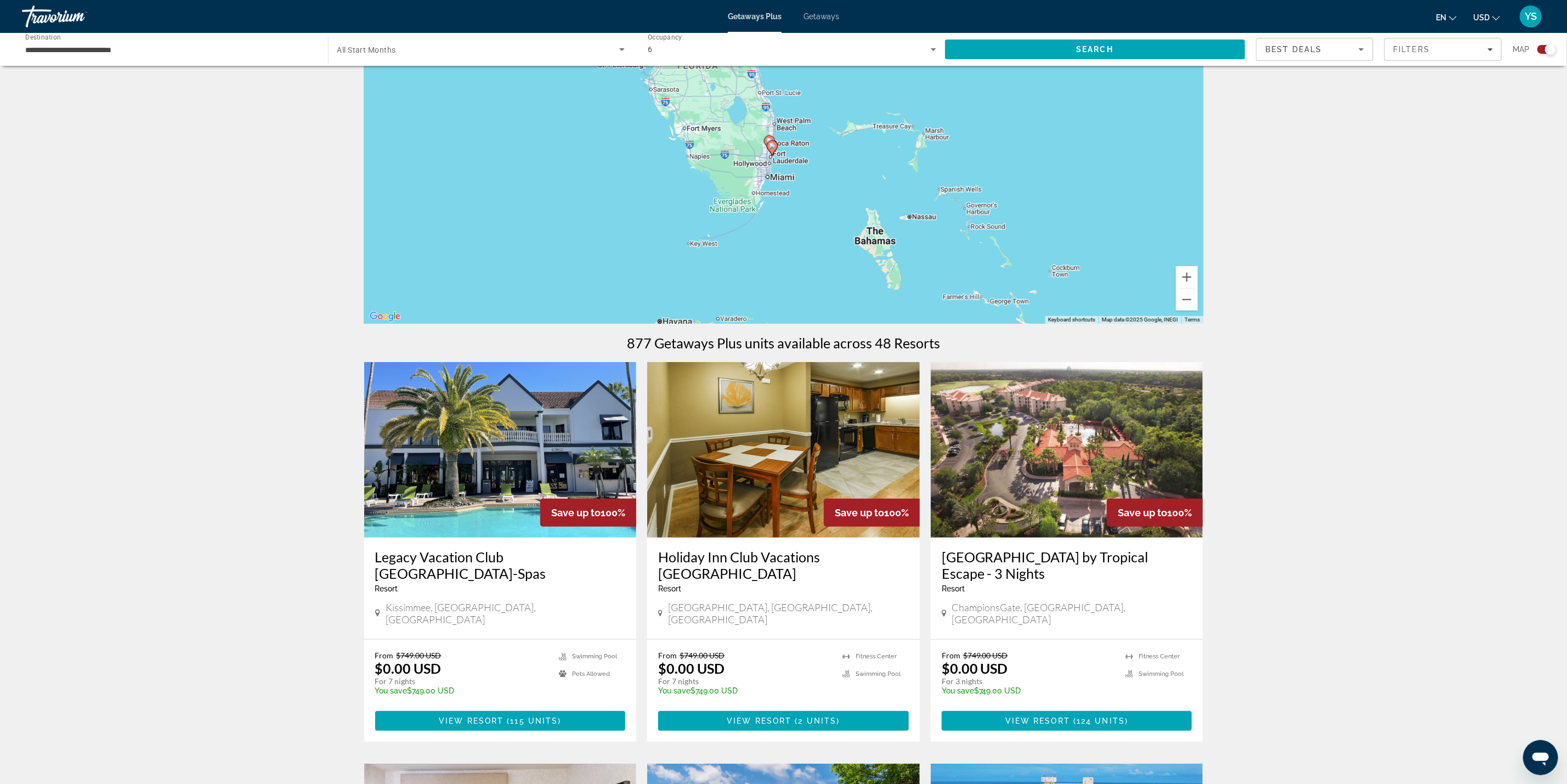
click at [705, 43] on div "6" at bounding box center [789, 49] width 283 height 13
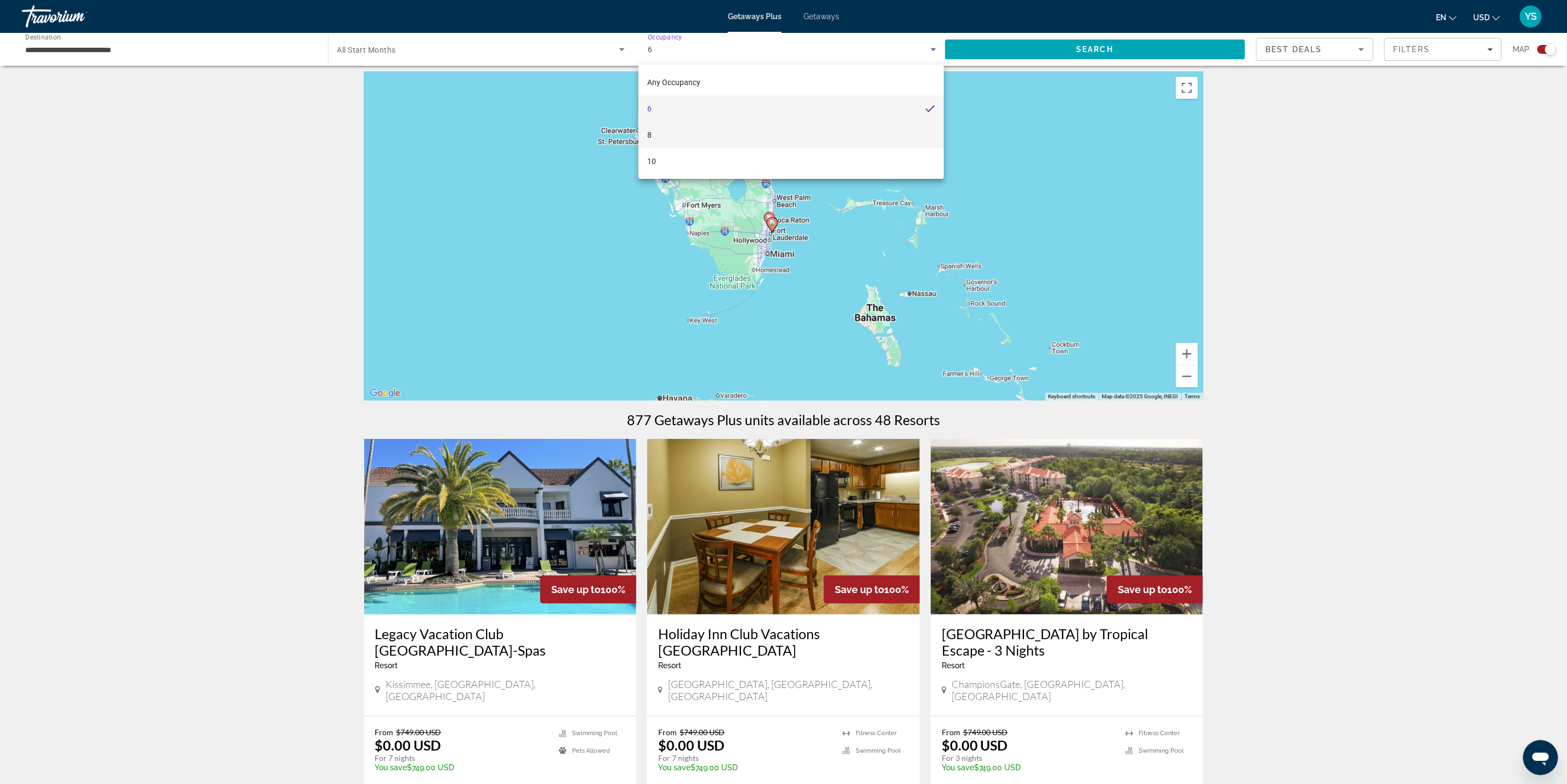
scroll to position [0, 0]
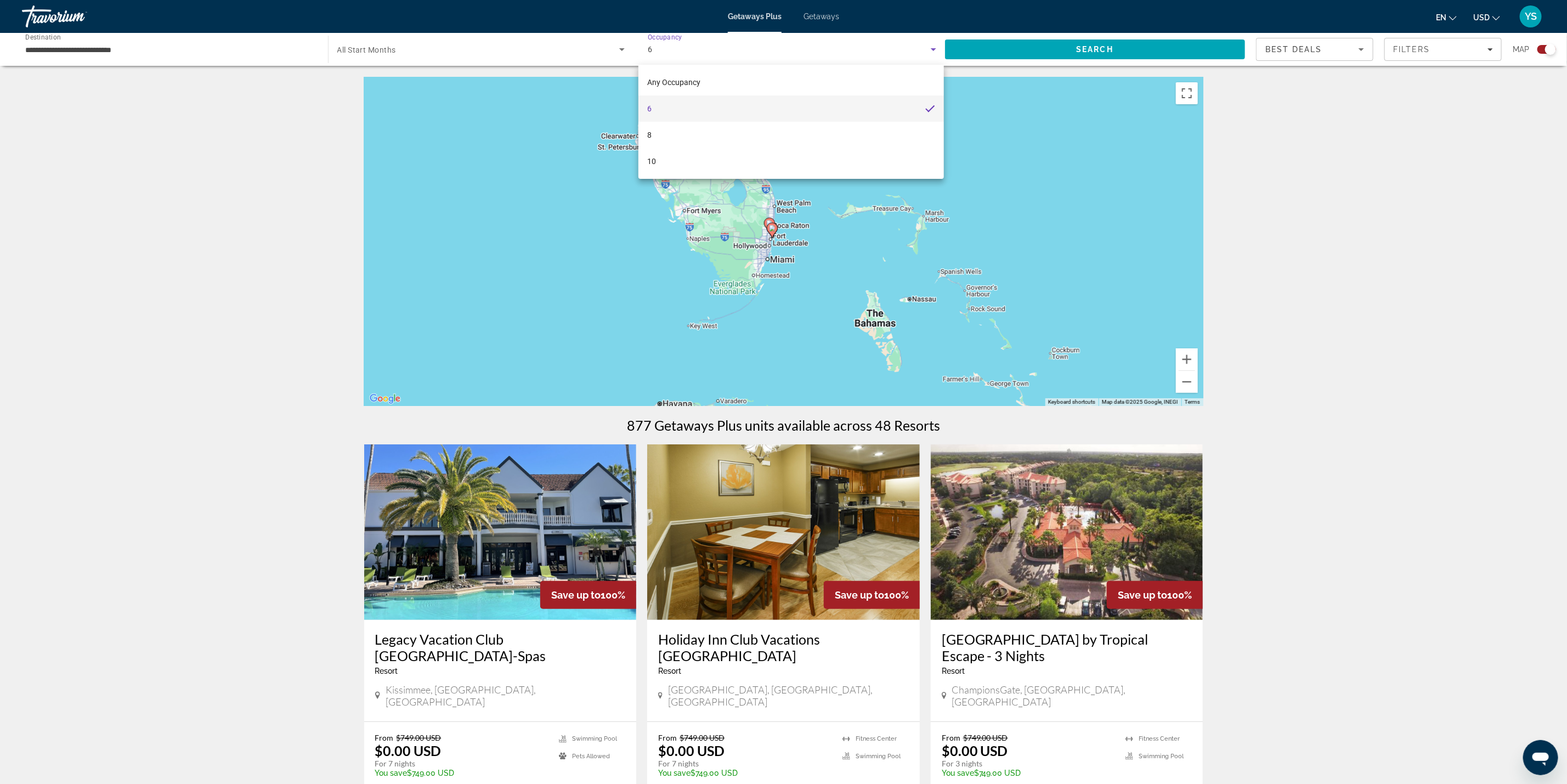
click at [685, 102] on mat-option "6" at bounding box center [791, 109] width 306 height 26
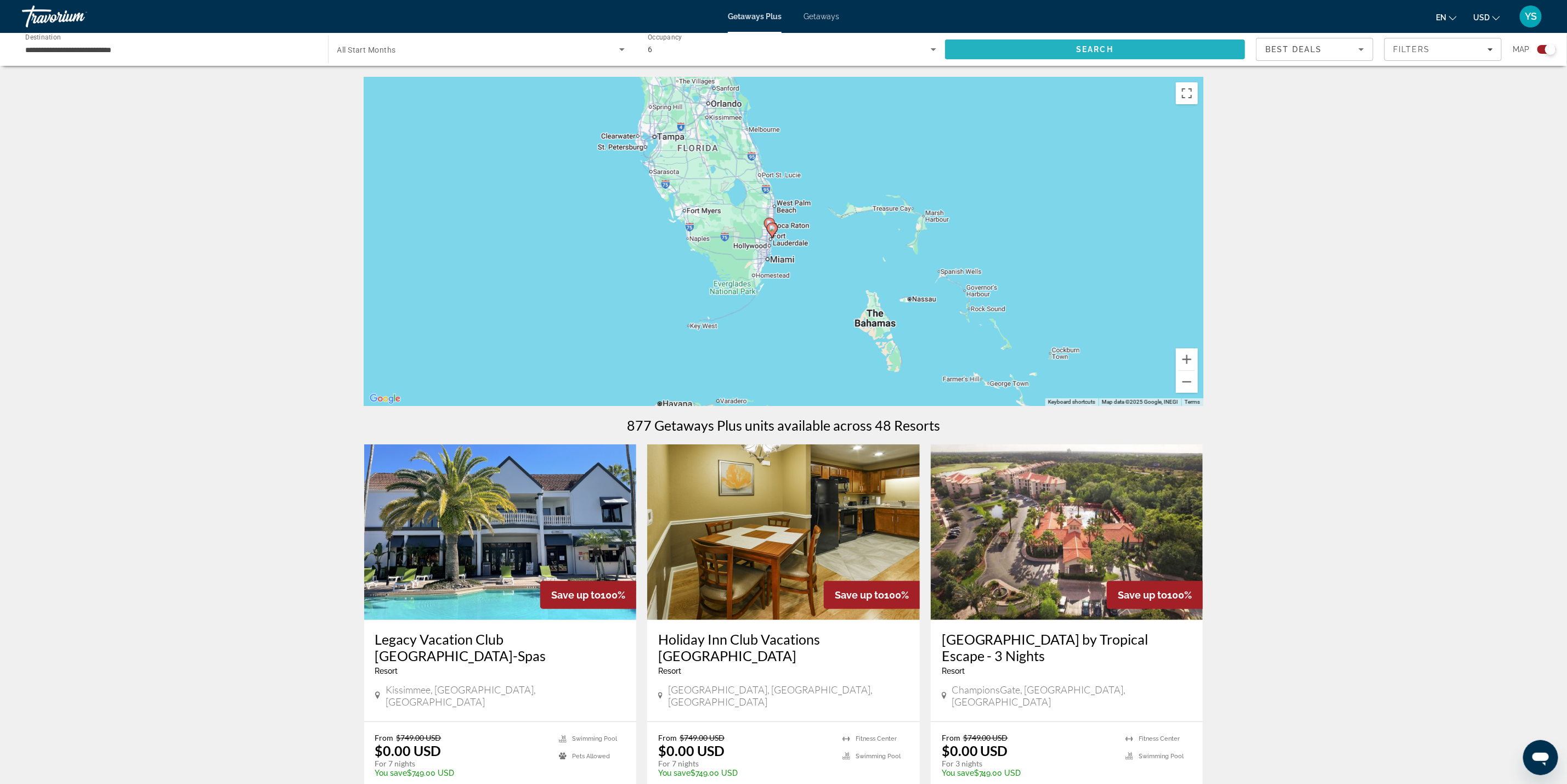
click at [969, 48] on span "Search" at bounding box center [1095, 49] width 300 height 26
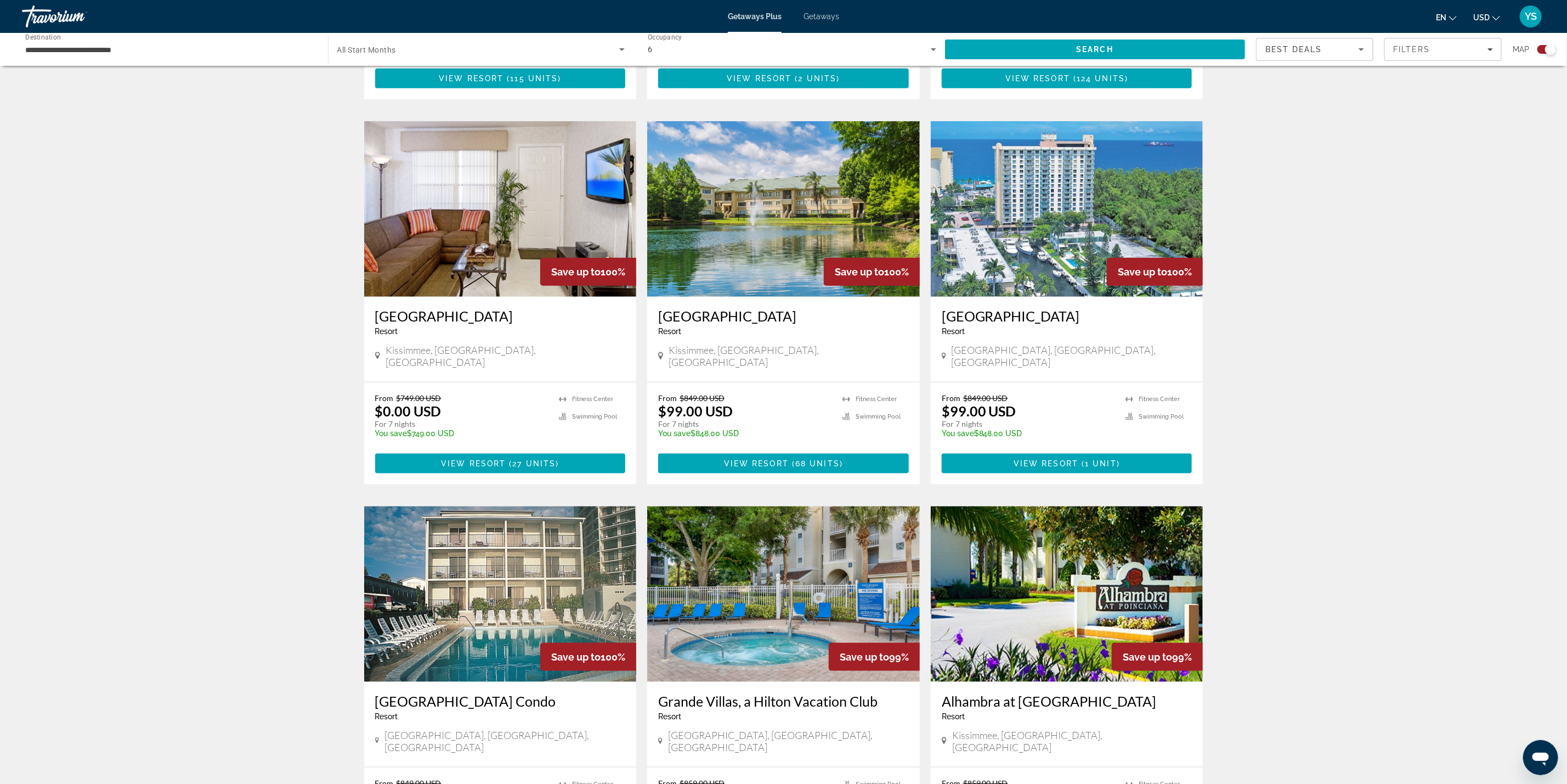
scroll to position [658, 0]
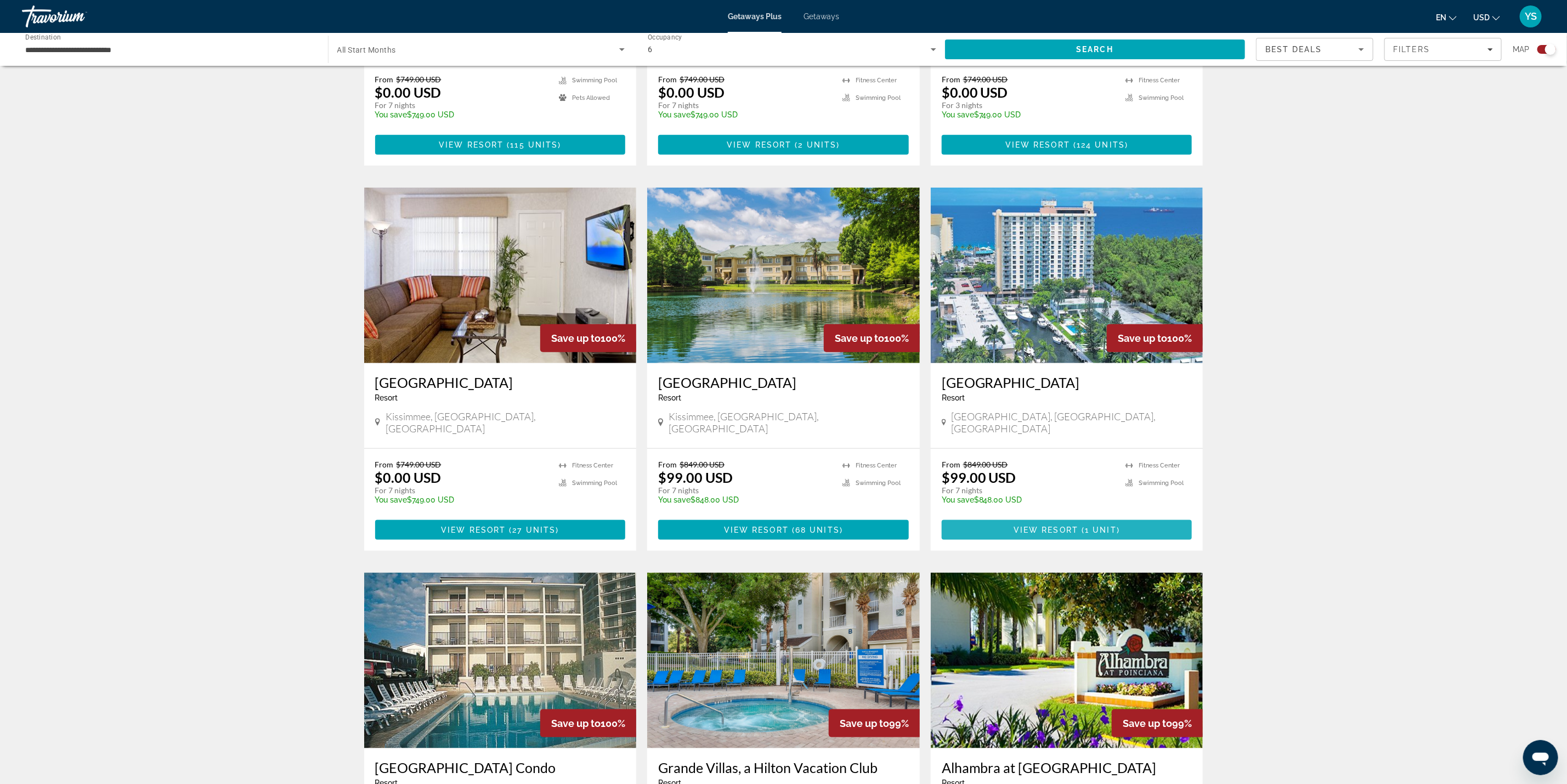
click at [1086, 525] on span "1 unit" at bounding box center [1101, 529] width 32 height 9
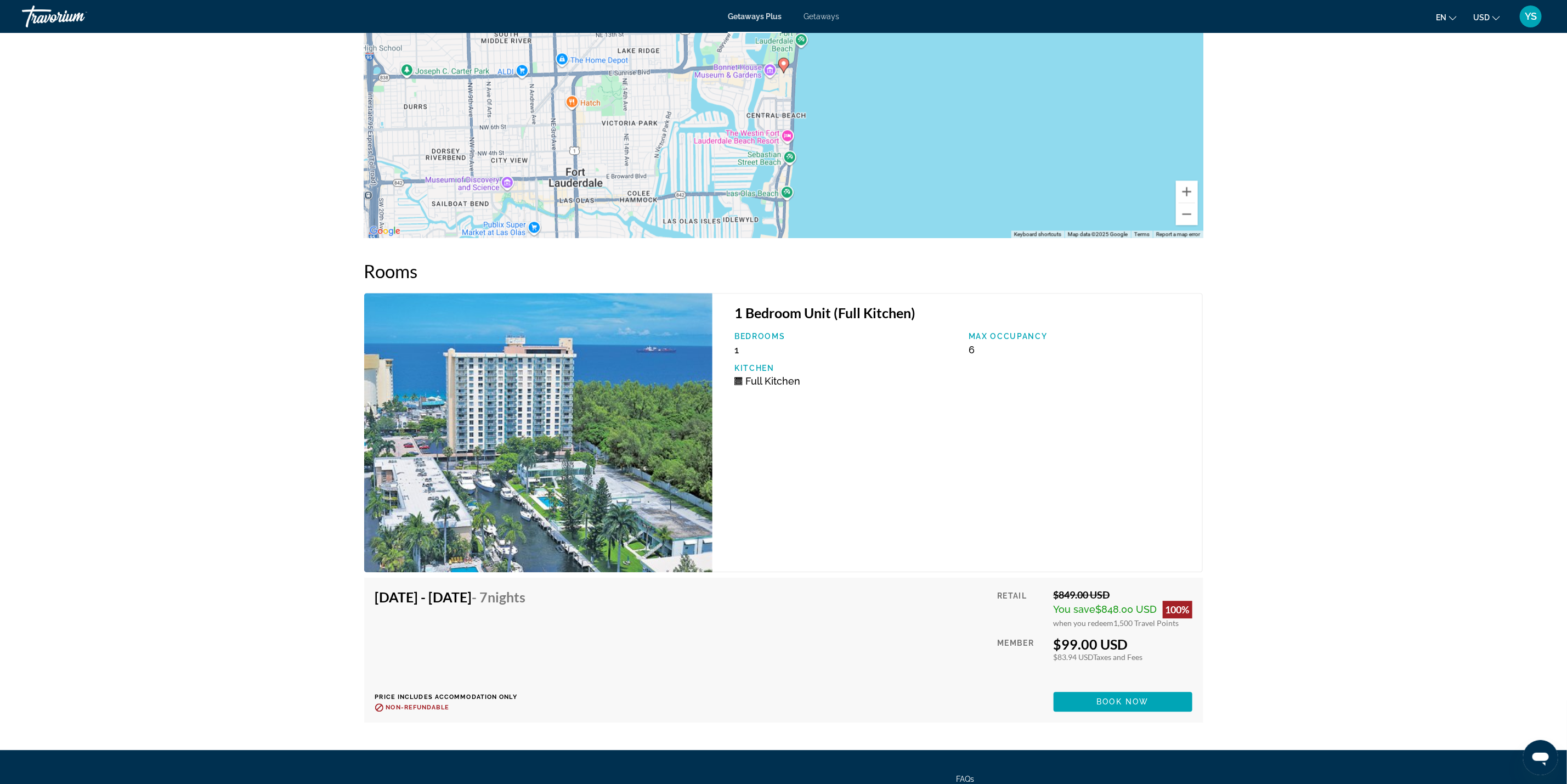
scroll to position [1906, 0]
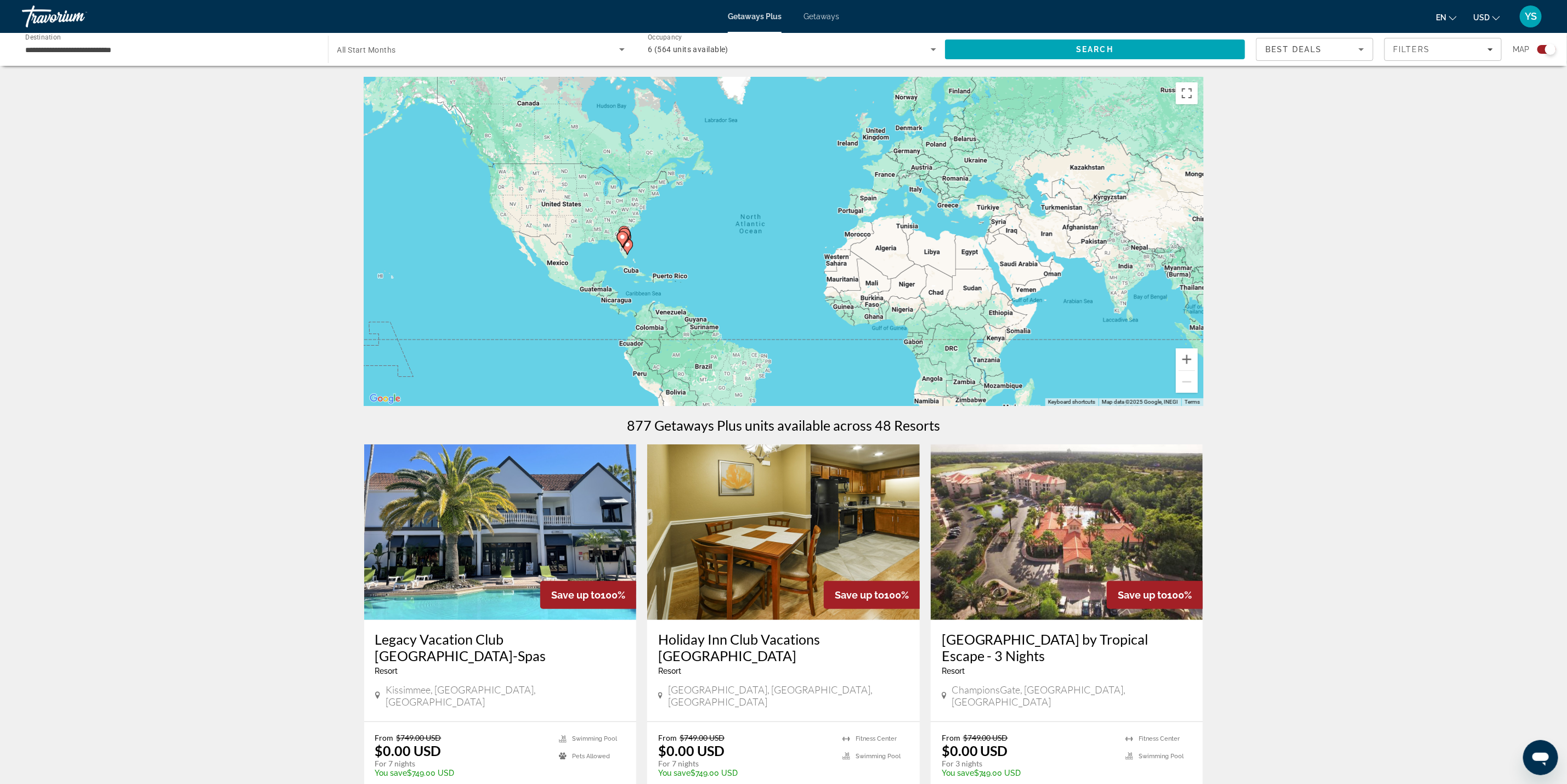
click at [821, 14] on span "Getaways" at bounding box center [822, 16] width 36 height 9
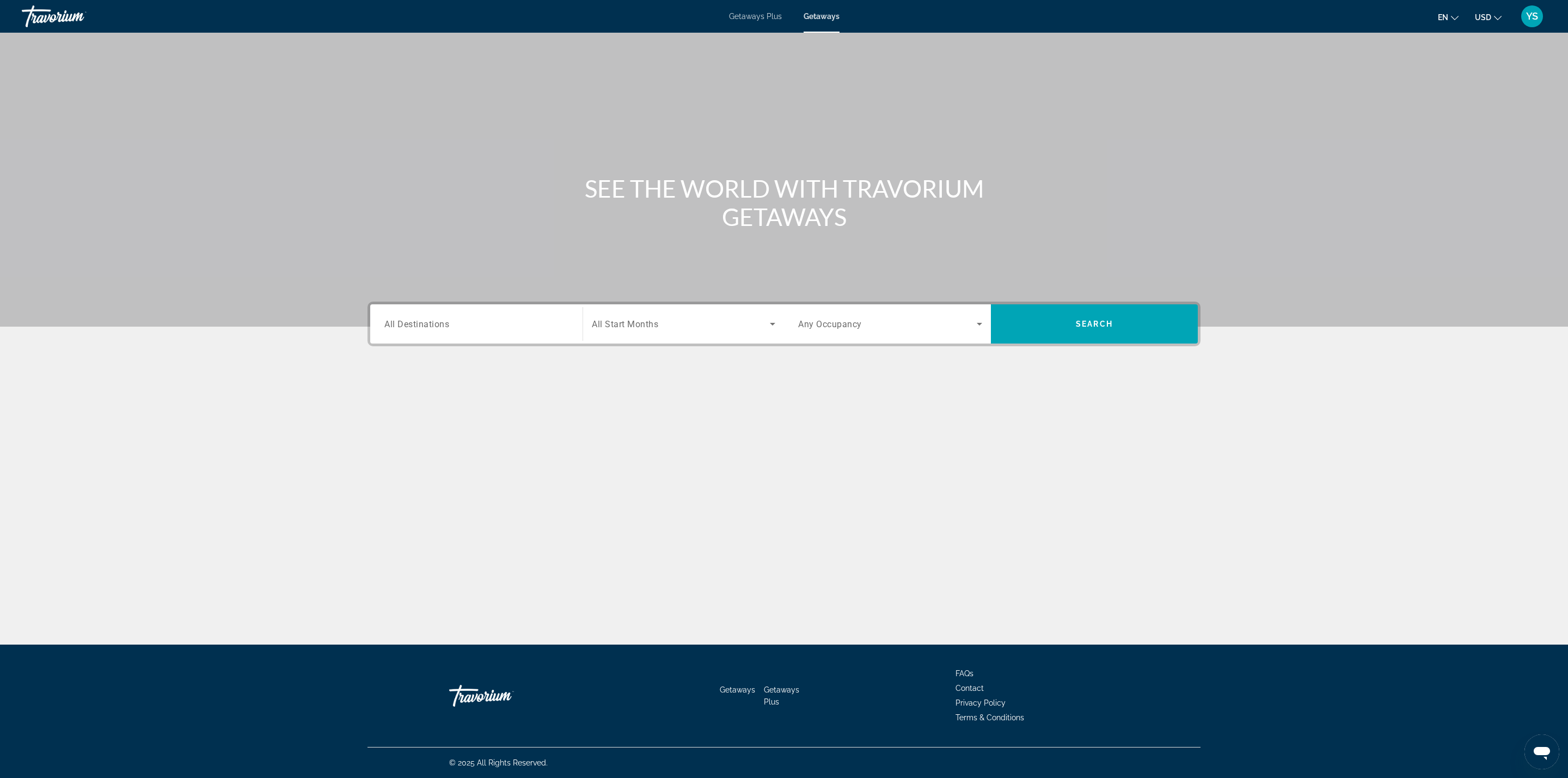
click at [385, 327] on span "All Destinations" at bounding box center [417, 324] width 65 height 10
click at [385, 327] on input "Destination All Destinations" at bounding box center [476, 324] width 184 height 13
click at [388, 382] on mat-icon "Toggle United States (634,036 units available) submenu" at bounding box center [385, 388] width 19 height 19
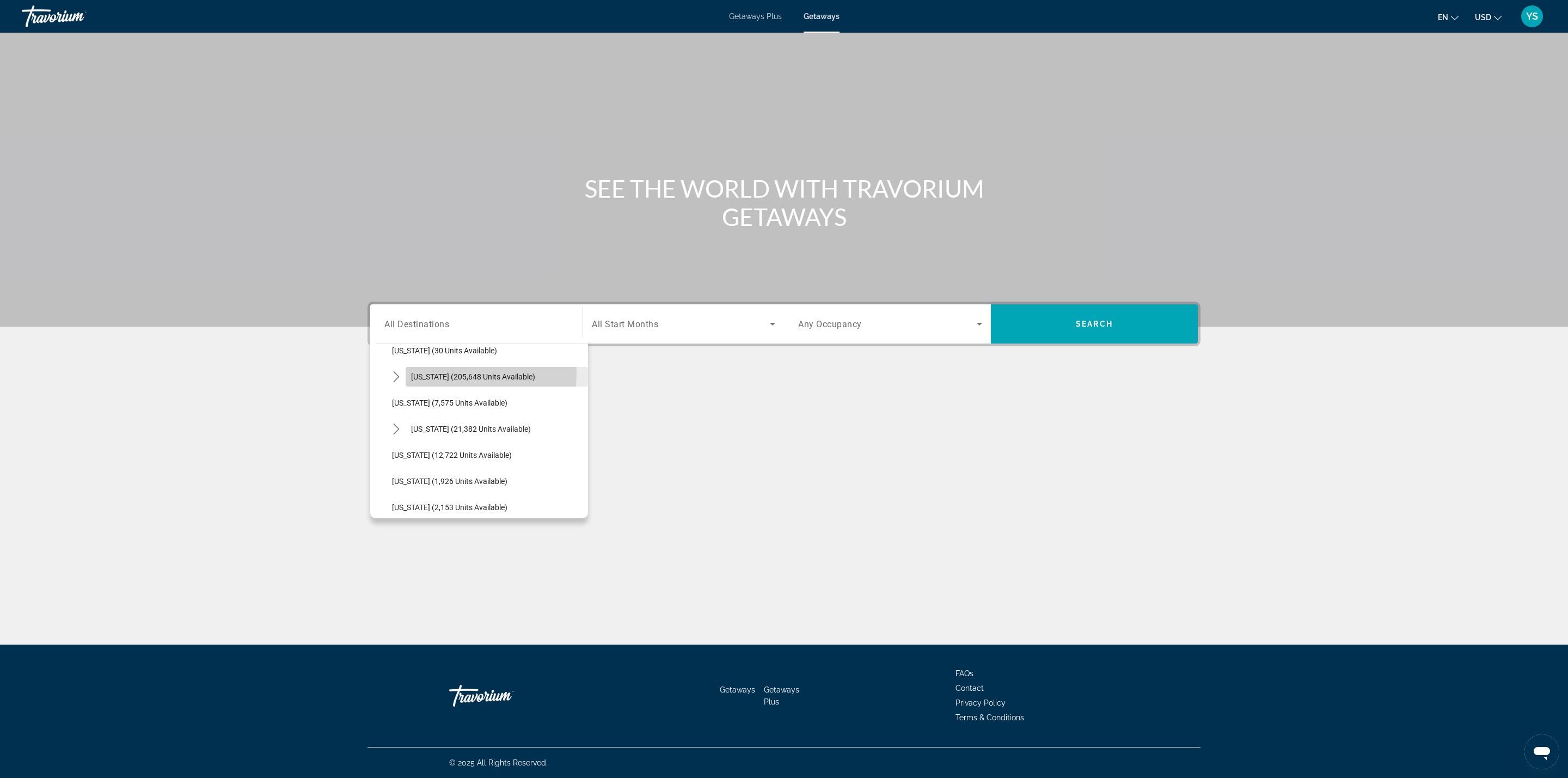
click at [440, 372] on span "[US_STATE] (205,648 units available)" at bounding box center [474, 376] width 124 height 8
type input "**********"
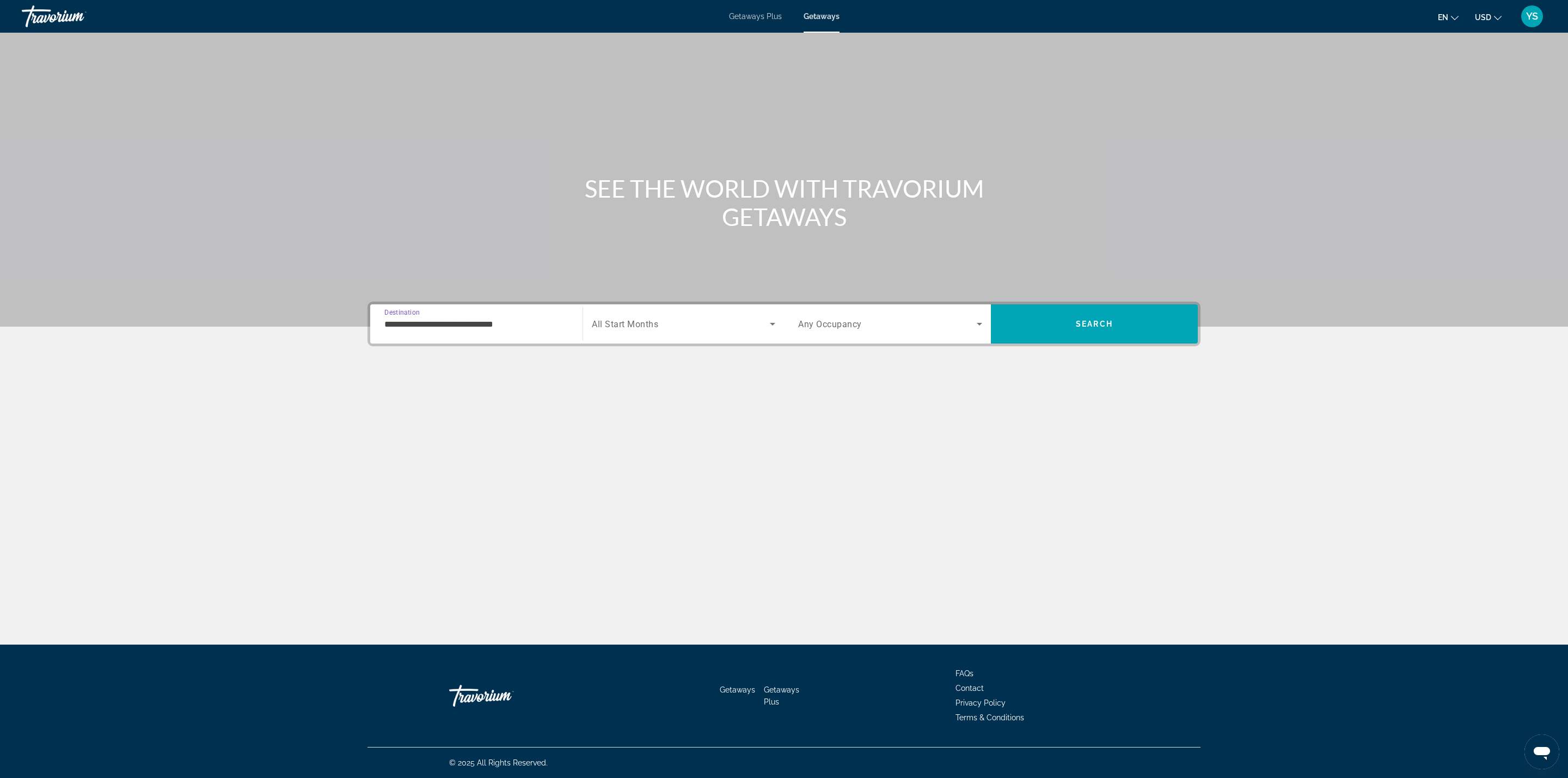
click at [623, 313] on div "Search widget" at bounding box center [684, 324] width 184 height 31
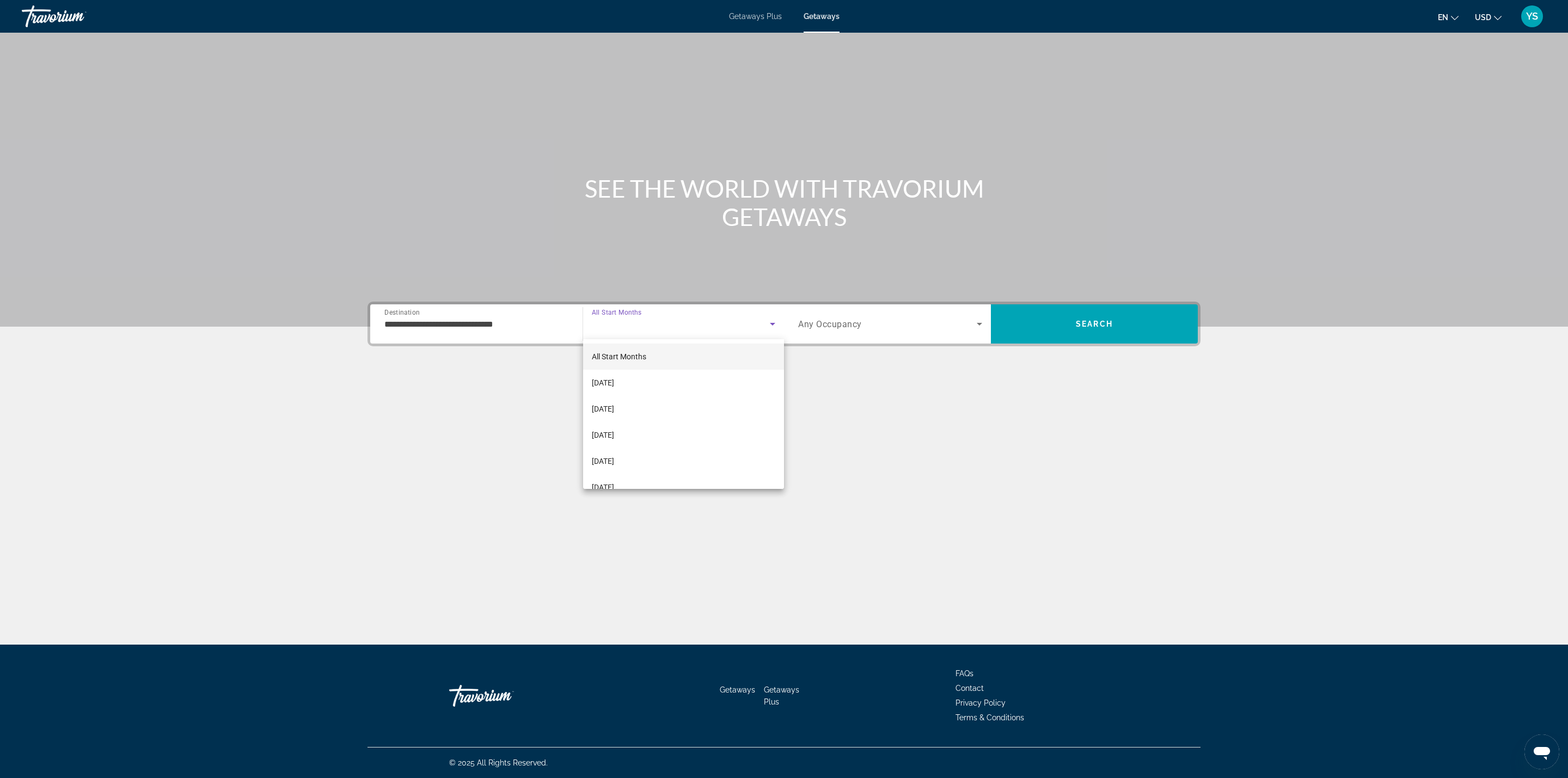
click at [641, 333] on div at bounding box center [784, 389] width 1568 height 778
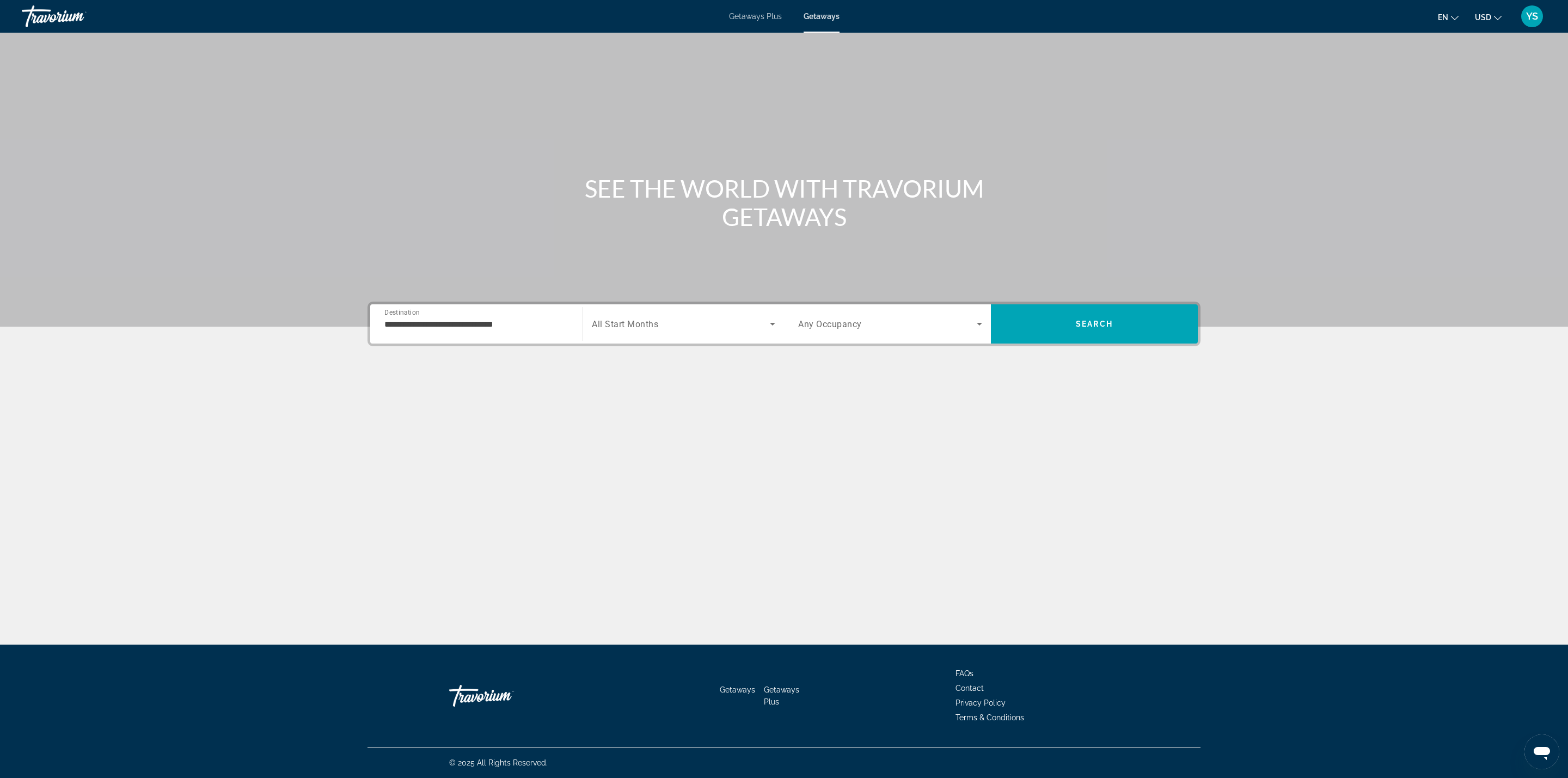
click at [660, 319] on span "Search widget" at bounding box center [681, 324] width 178 height 13
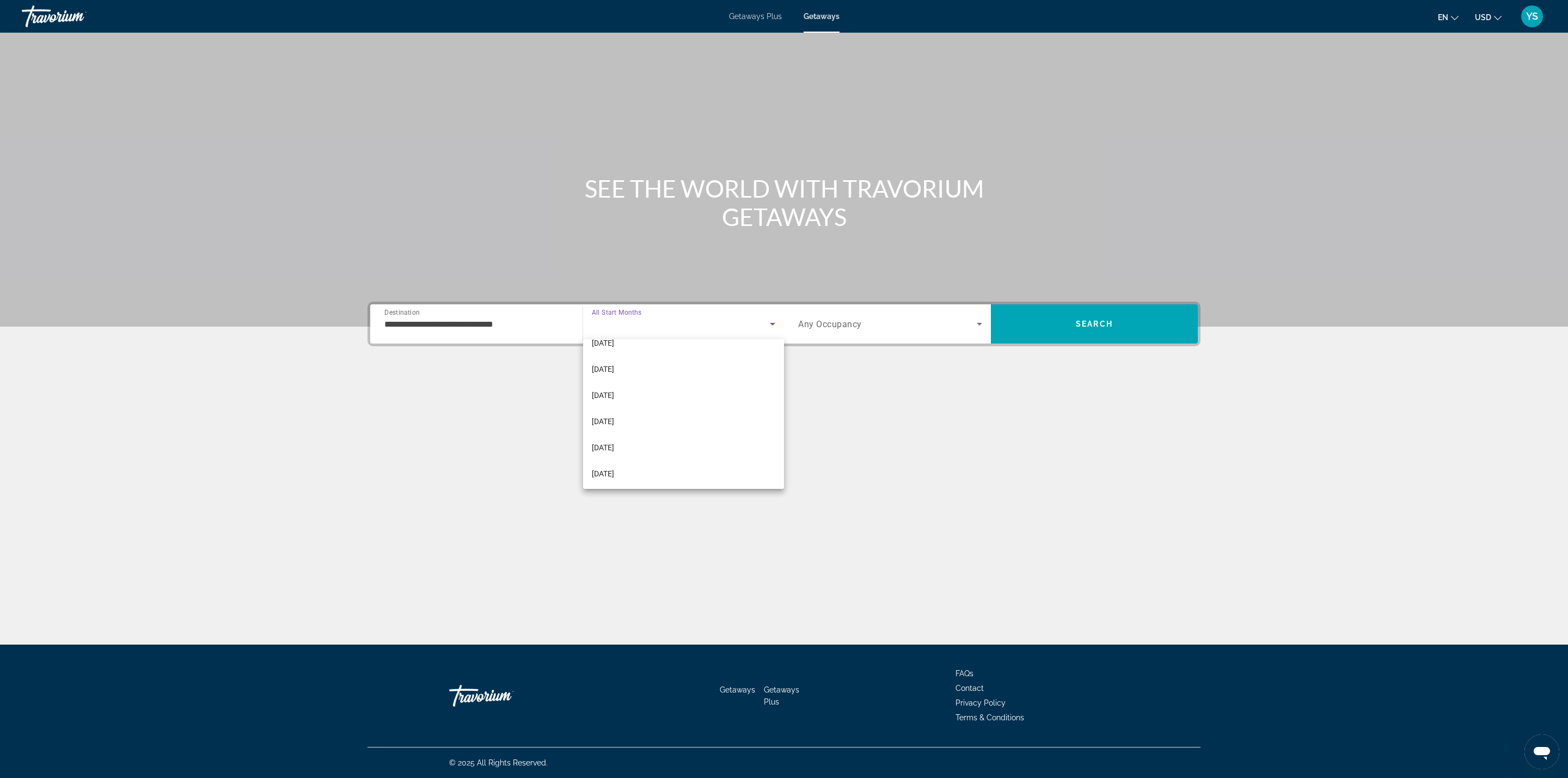
scroll to position [163, 0]
click at [621, 418] on mat-option "[DATE]" at bounding box center [684, 428] width 201 height 26
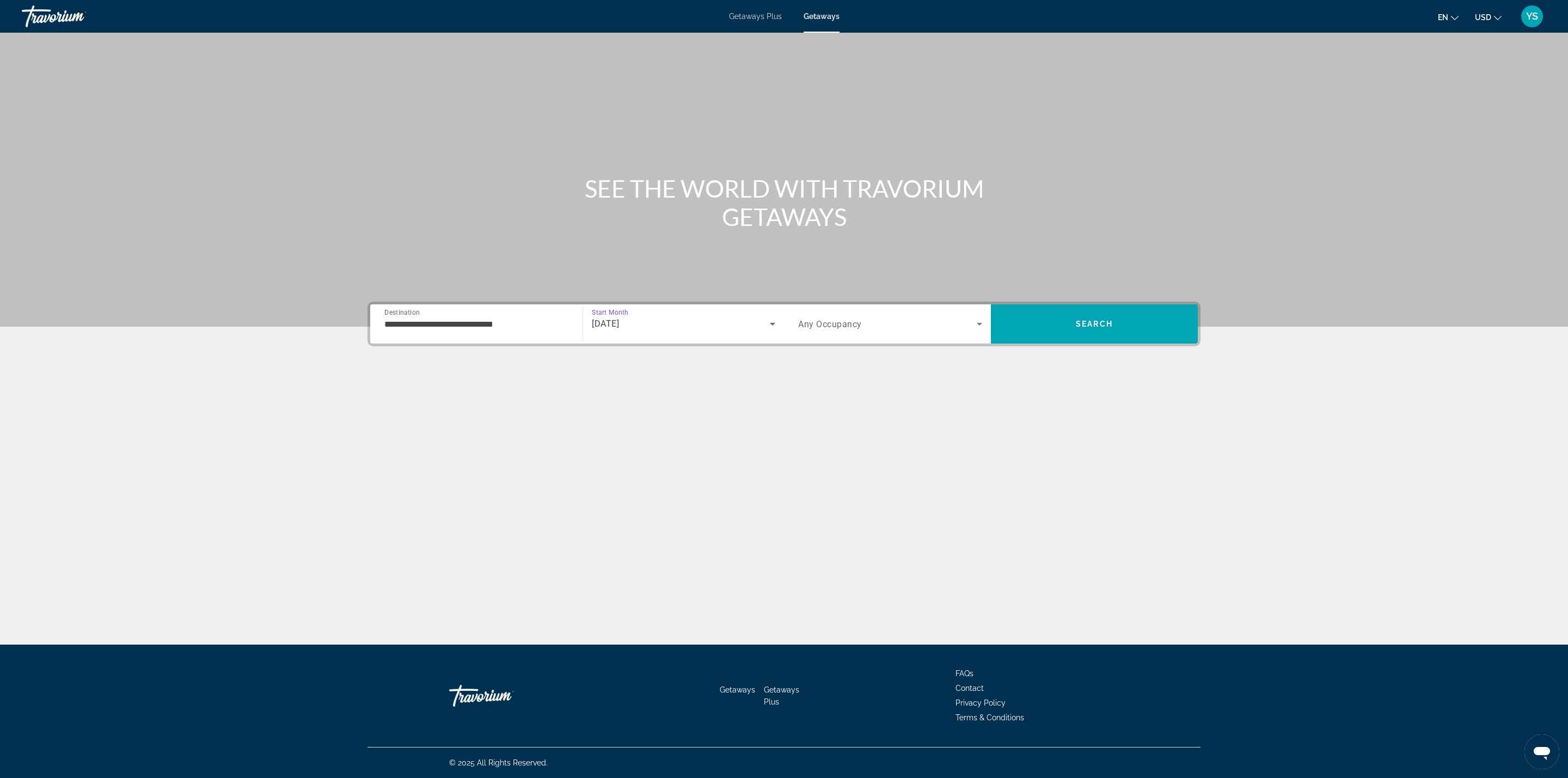
click at [858, 312] on div "Search widget" at bounding box center [890, 324] width 184 height 31
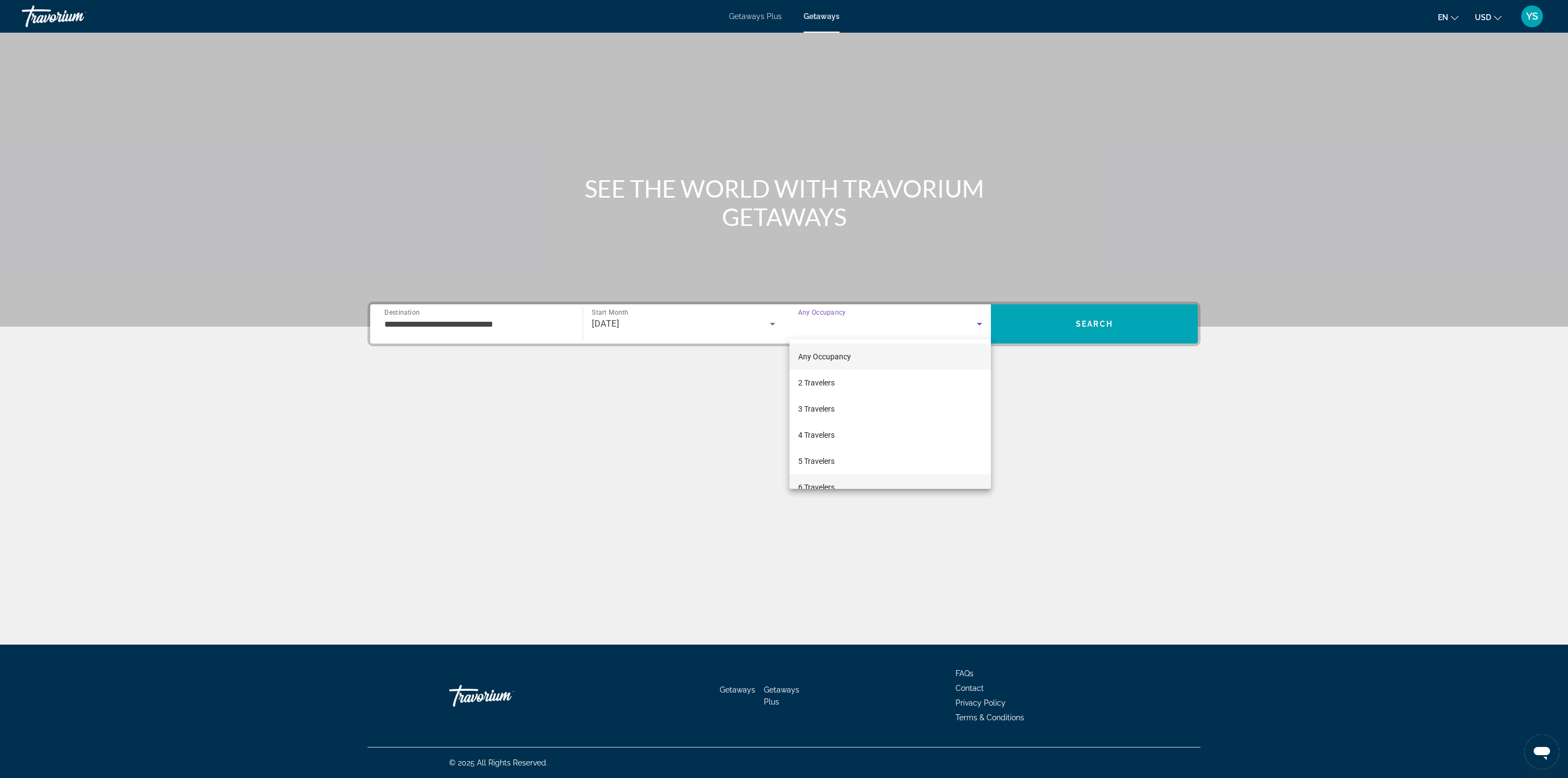
click at [837, 477] on mat-option "6 Travelers" at bounding box center [890, 487] width 201 height 26
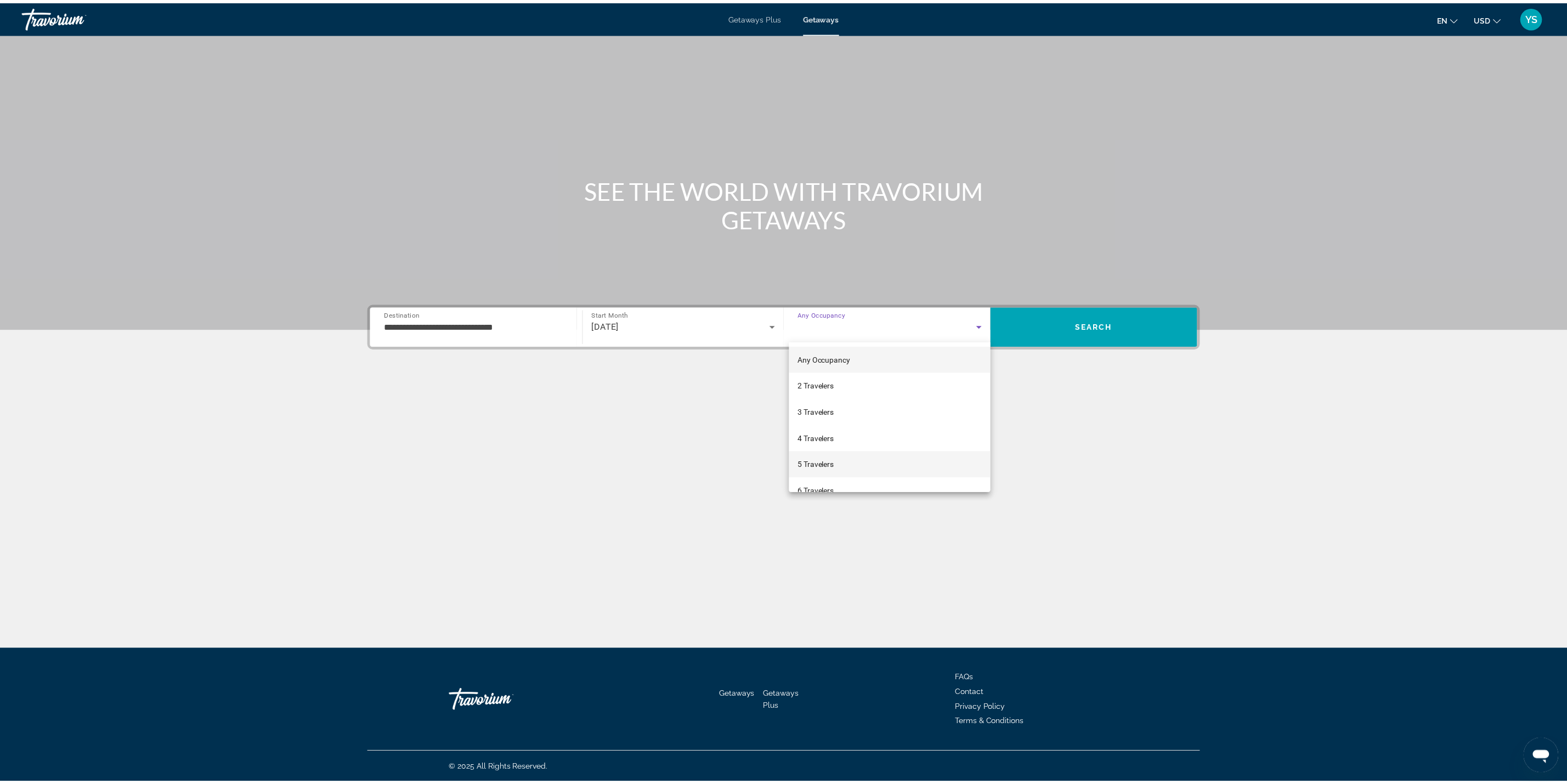
scroll to position [11, 0]
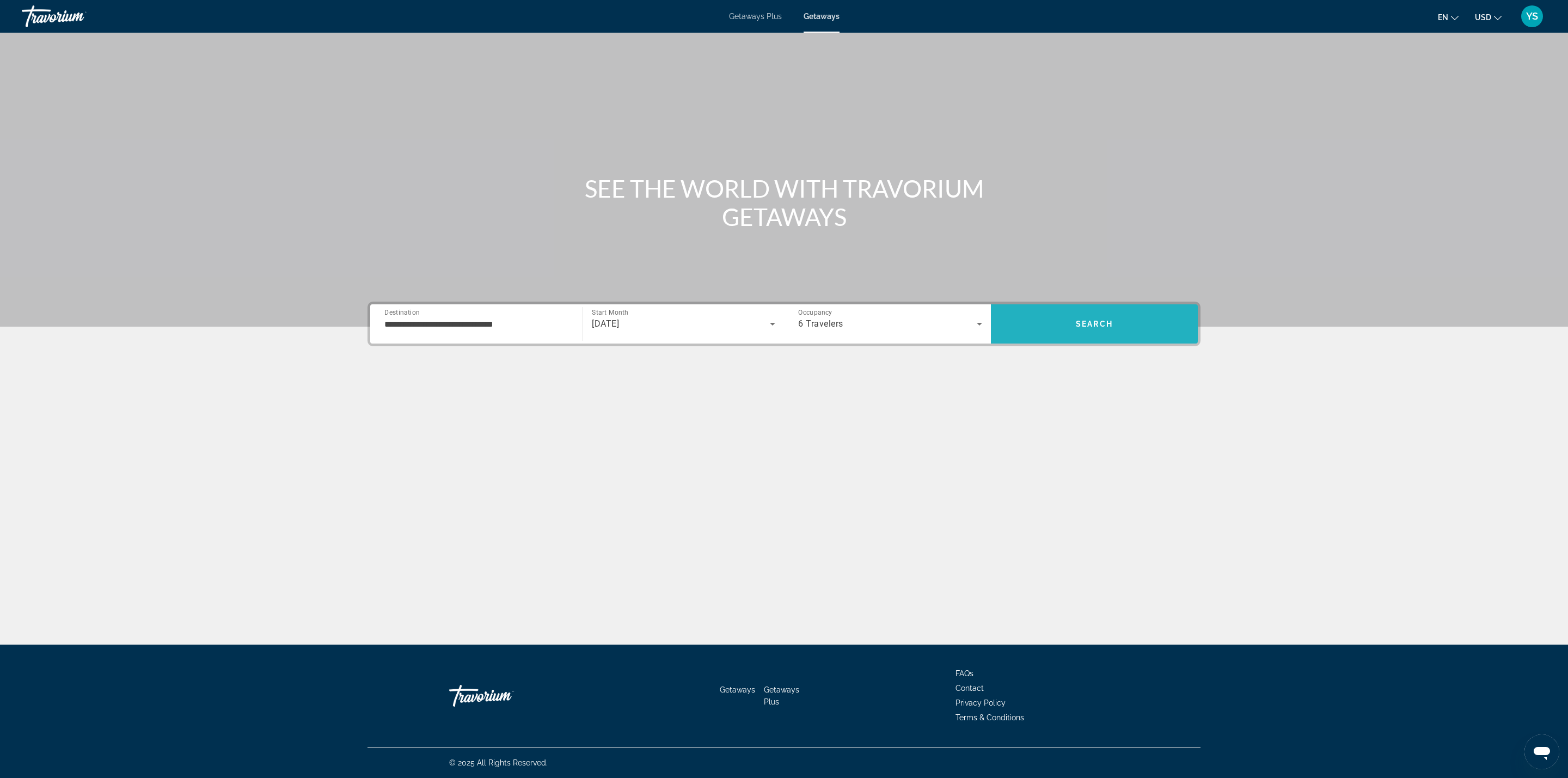
click at [1147, 318] on span "Search" at bounding box center [1094, 324] width 207 height 26
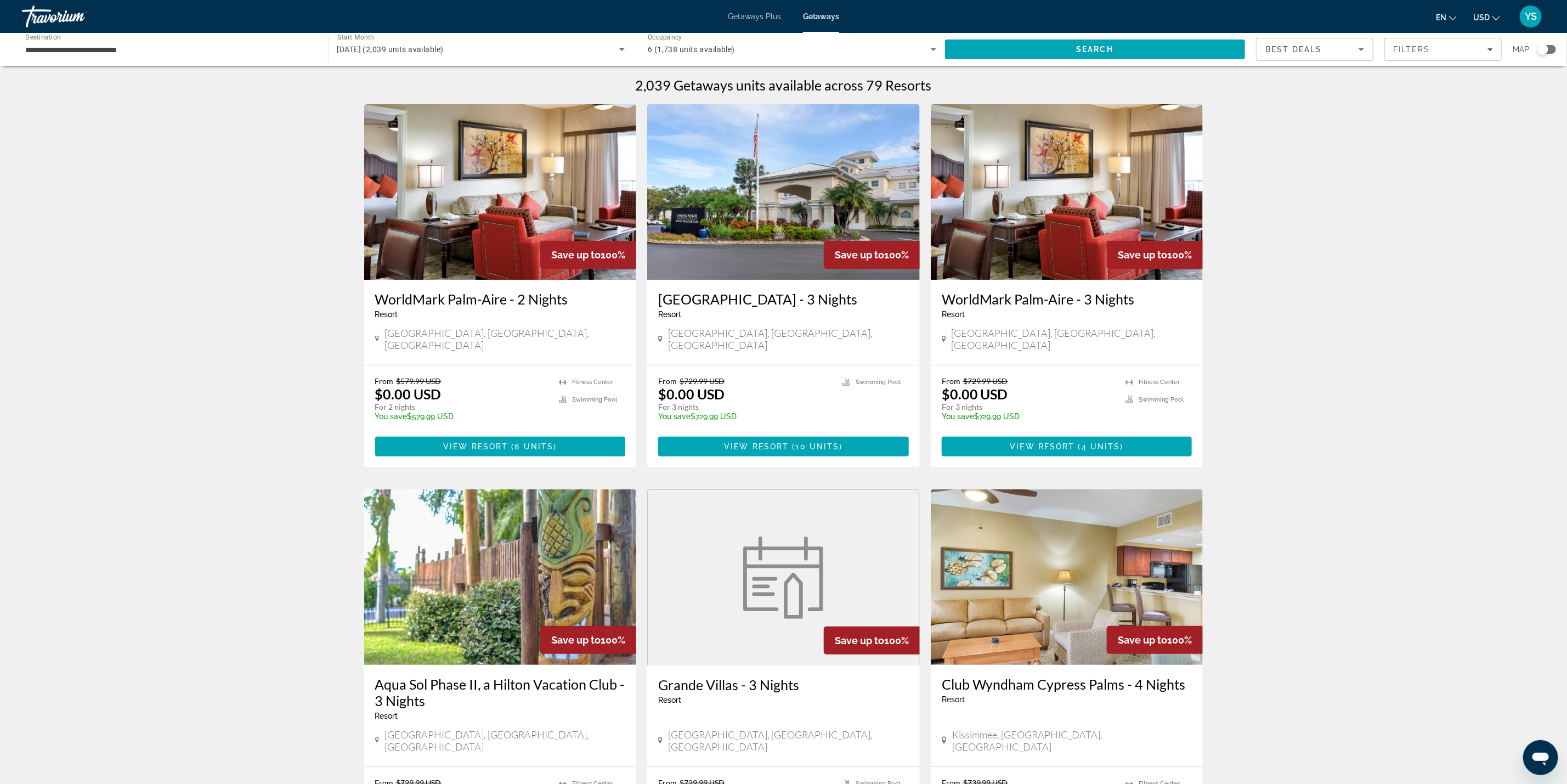
click at [1547, 48] on div "Search widget" at bounding box center [1543, 49] width 11 height 11
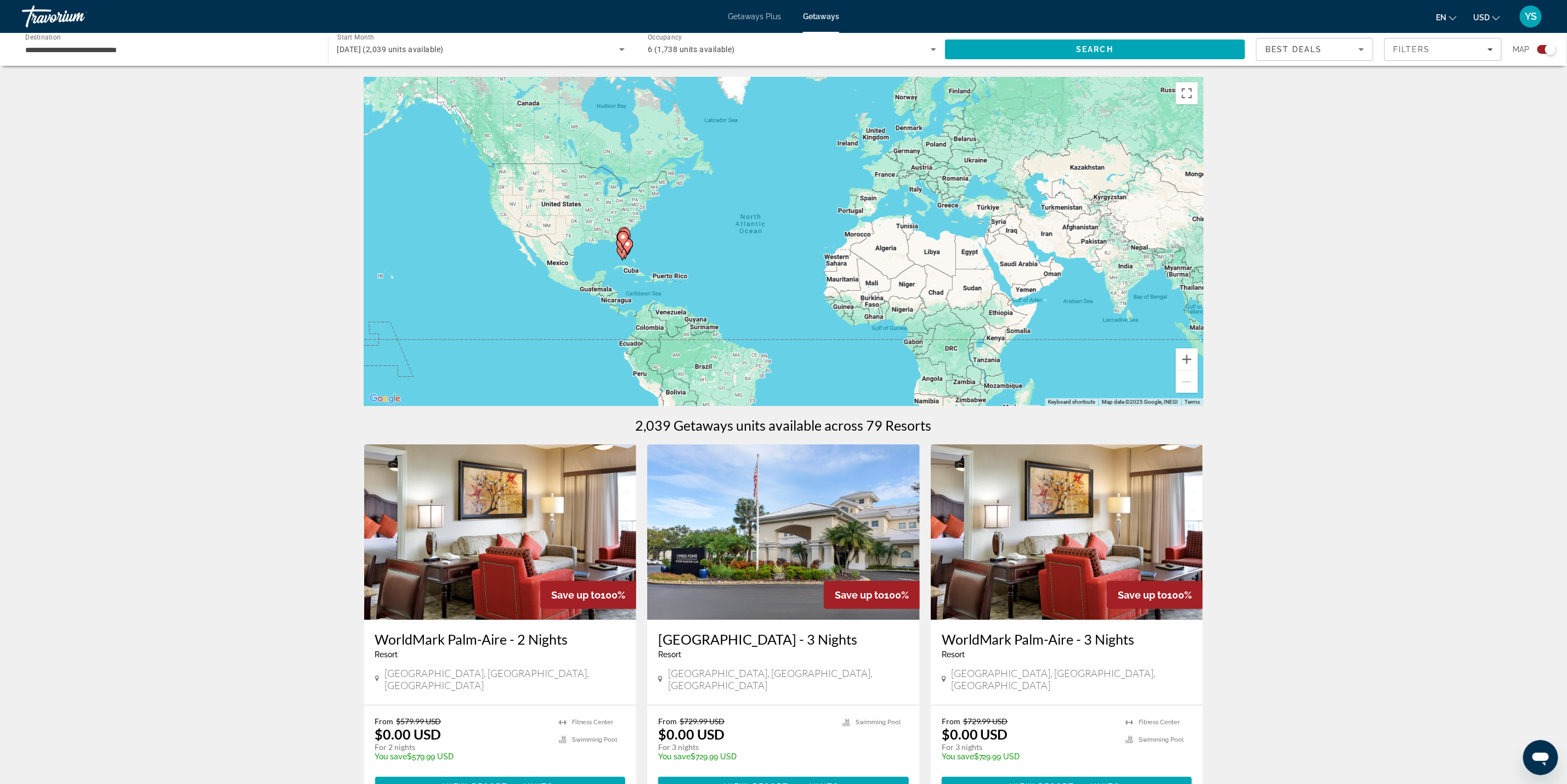
click at [624, 250] on gmp-advanced-marker "Main content" at bounding box center [627, 246] width 11 height 16
click at [624, 250] on div "To activate drag with keyboard, press Alt + Enter. Once in keyboard drag state,…" at bounding box center [784, 241] width 840 height 329
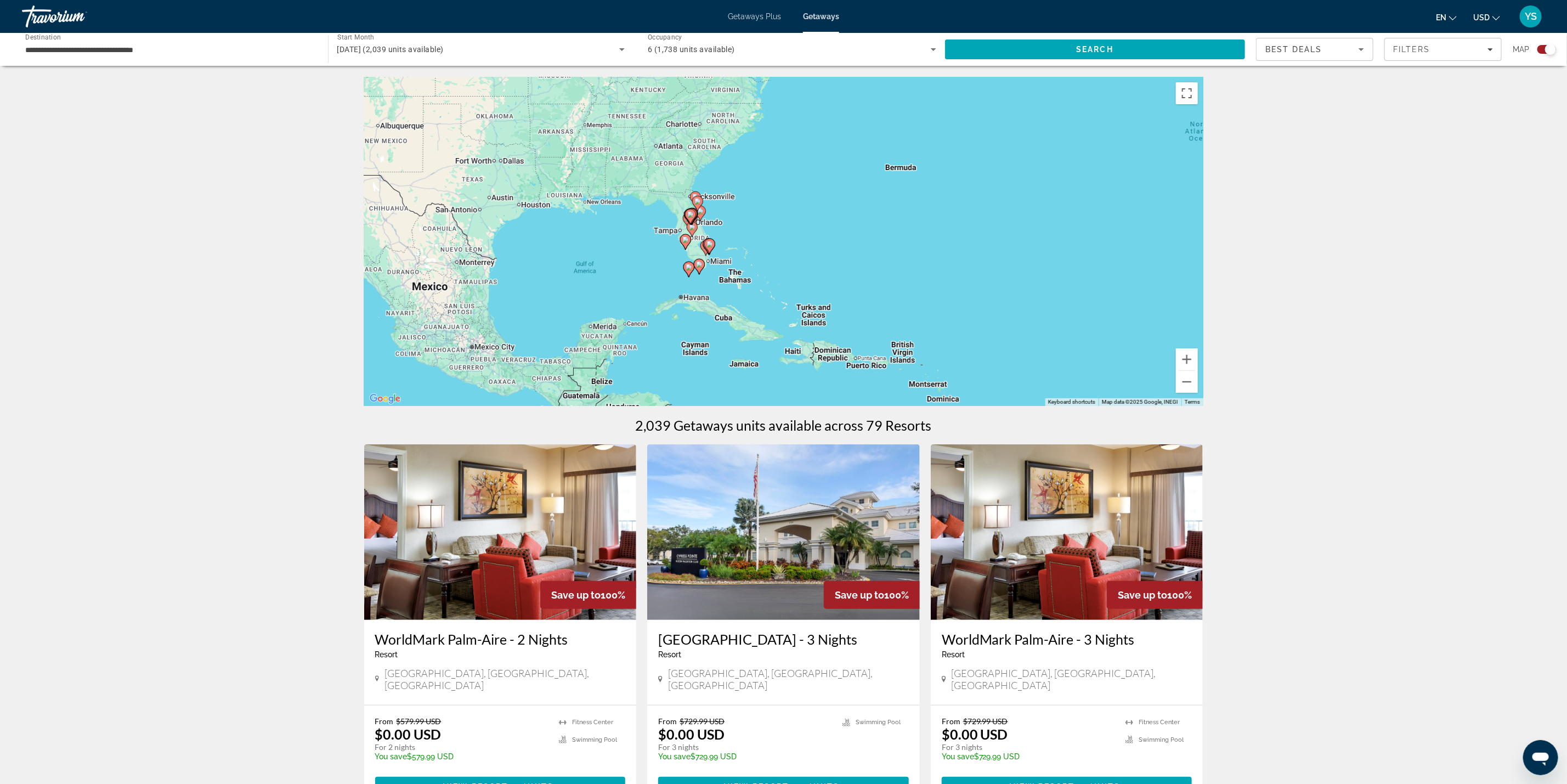
click at [690, 237] on gmp-advanced-marker "Main content" at bounding box center [685, 242] width 11 height 16
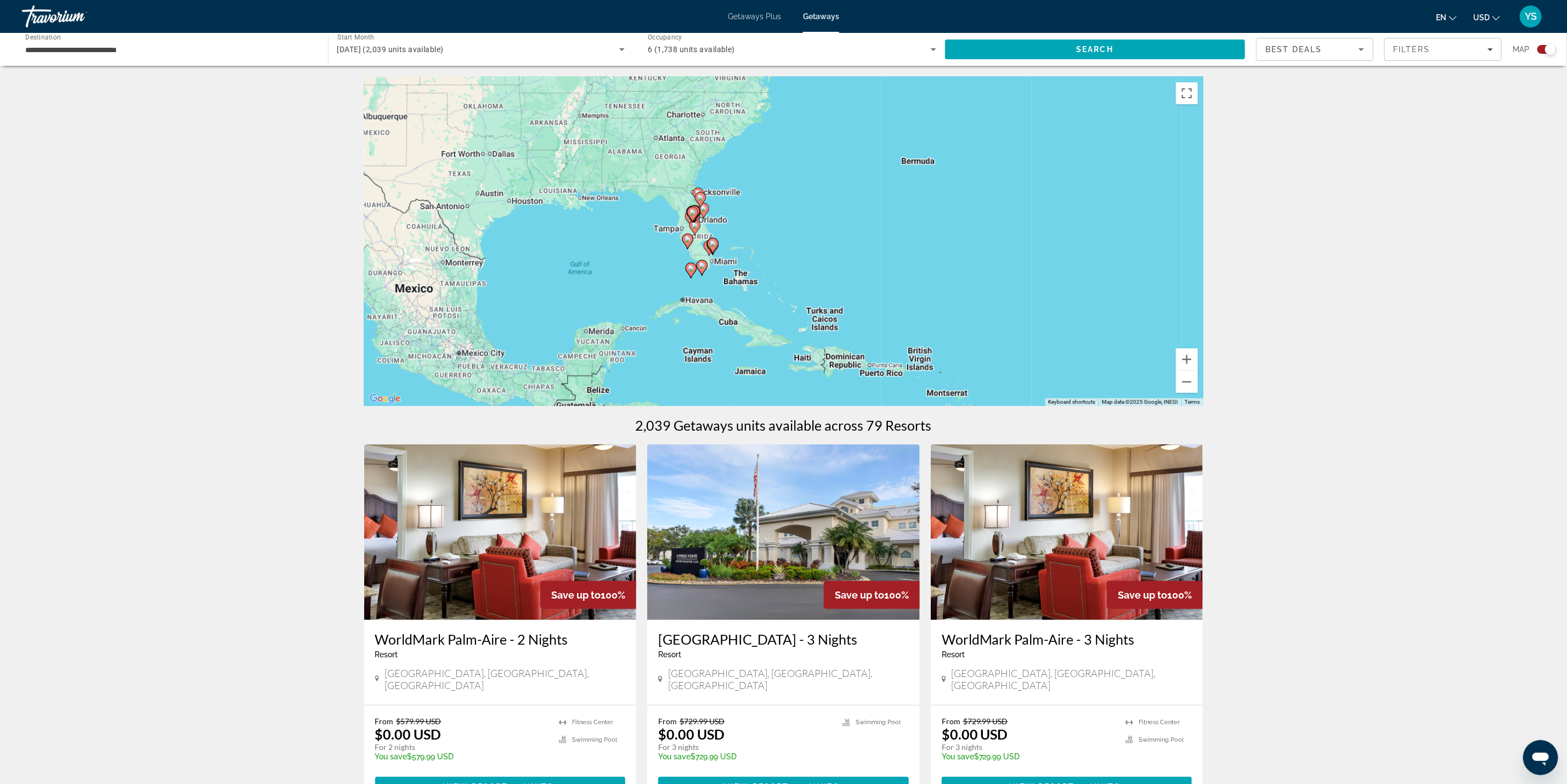
click at [690, 237] on div "To activate drag with keyboard, press Alt + Enter. Once in keyboard drag state,…" at bounding box center [784, 241] width 840 height 329
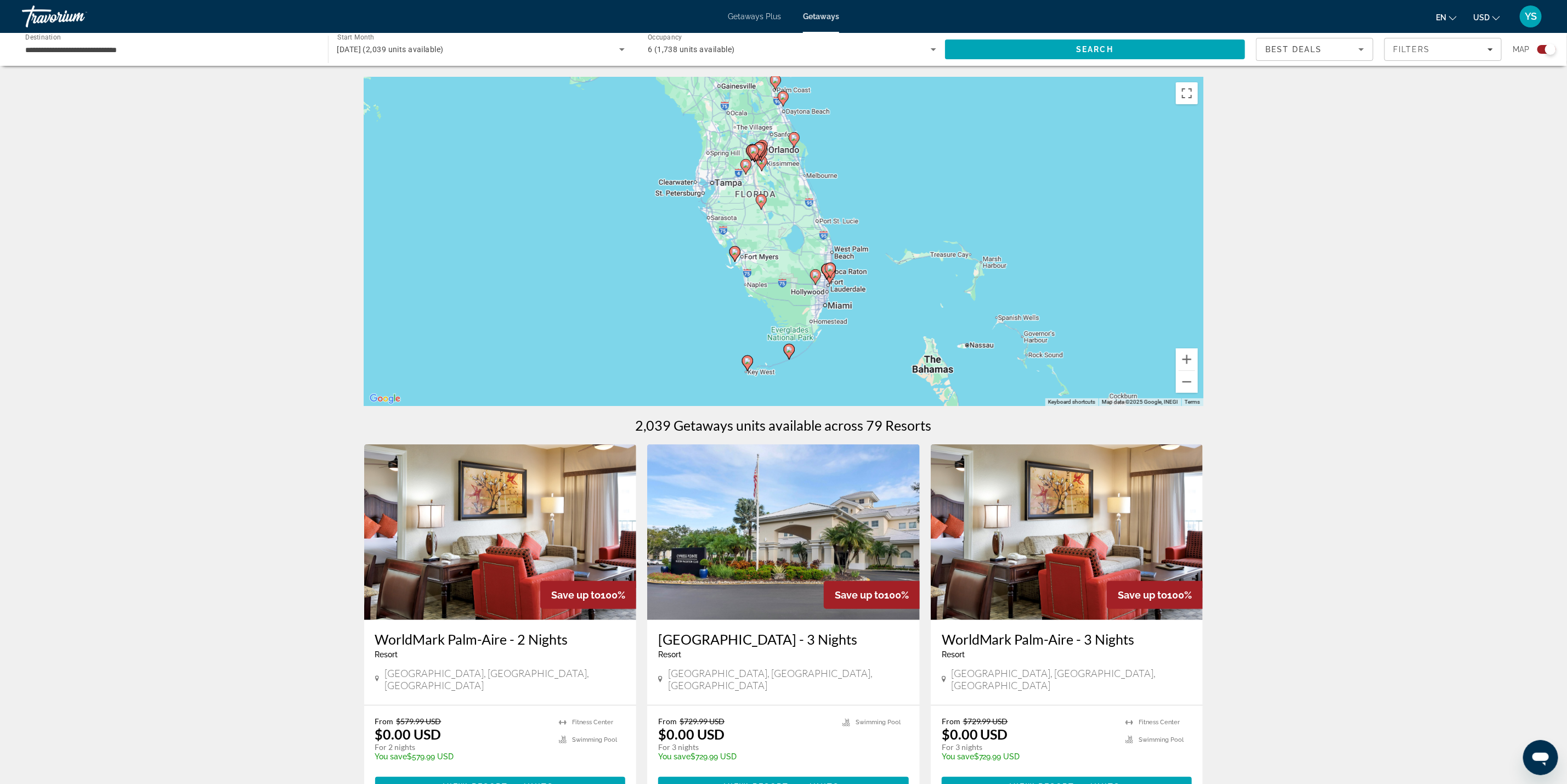
click at [824, 289] on div "To activate drag with keyboard, press Alt + Enter. Once in keyboard drag state,…" at bounding box center [784, 241] width 840 height 329
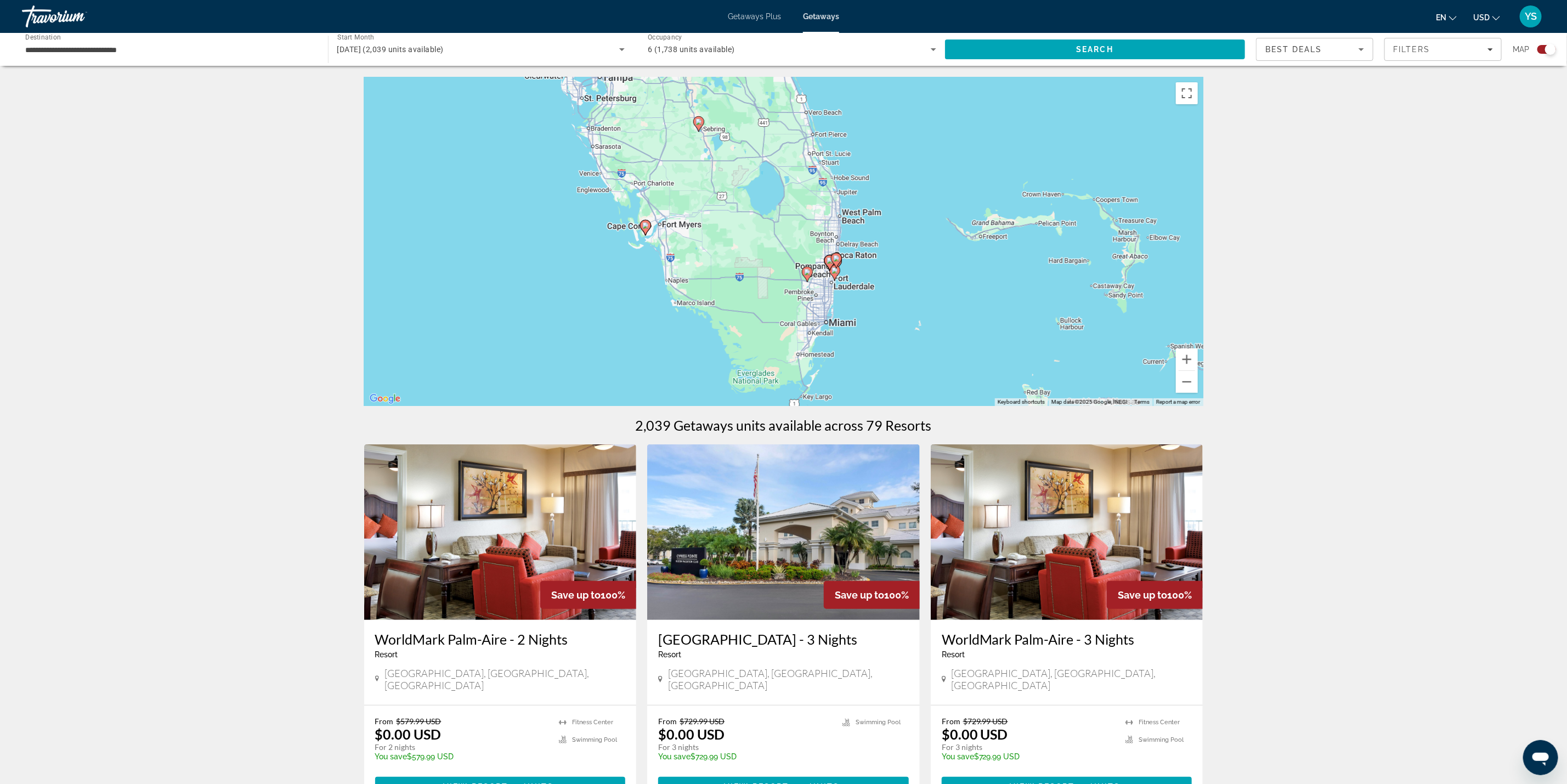
click at [824, 289] on div "To activate drag with keyboard, press Alt + Enter. Once in keyboard drag state,…" at bounding box center [784, 241] width 840 height 329
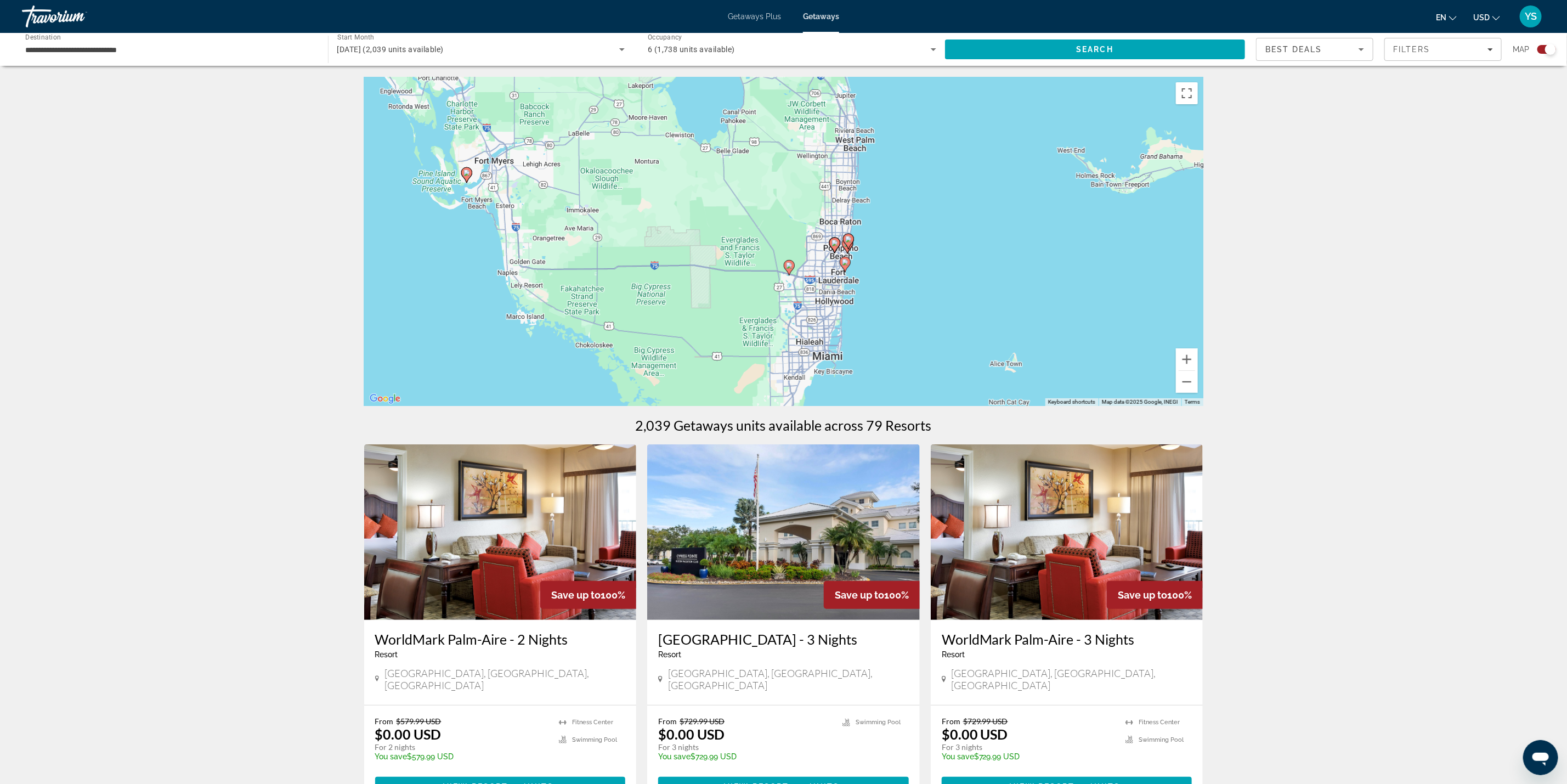
click at [824, 289] on div "To activate drag with keyboard, press Alt + Enter. Once in keyboard drag state,…" at bounding box center [784, 241] width 840 height 329
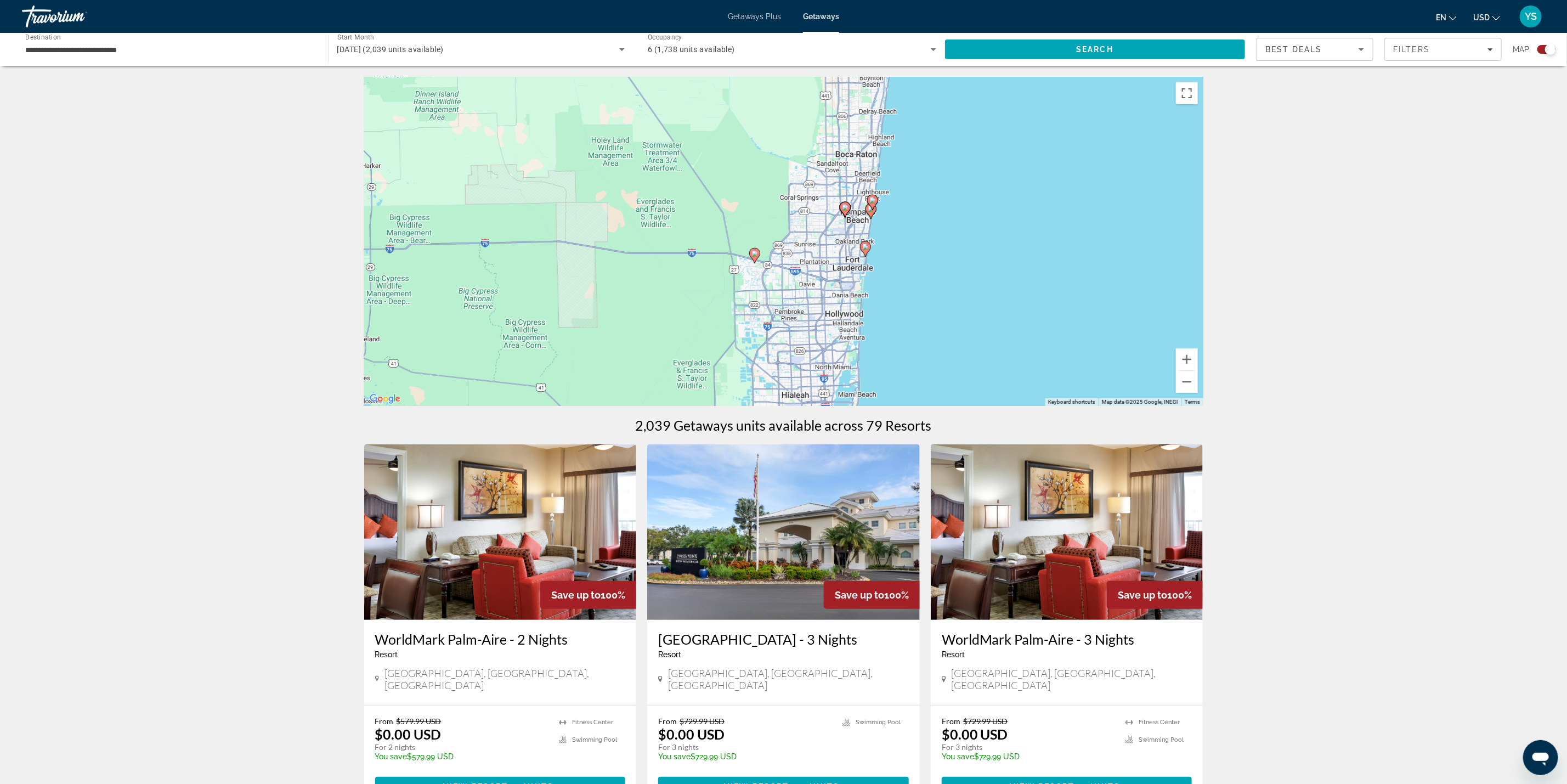
click at [865, 254] on icon "Main content" at bounding box center [865, 249] width 10 height 14
type input "**********"
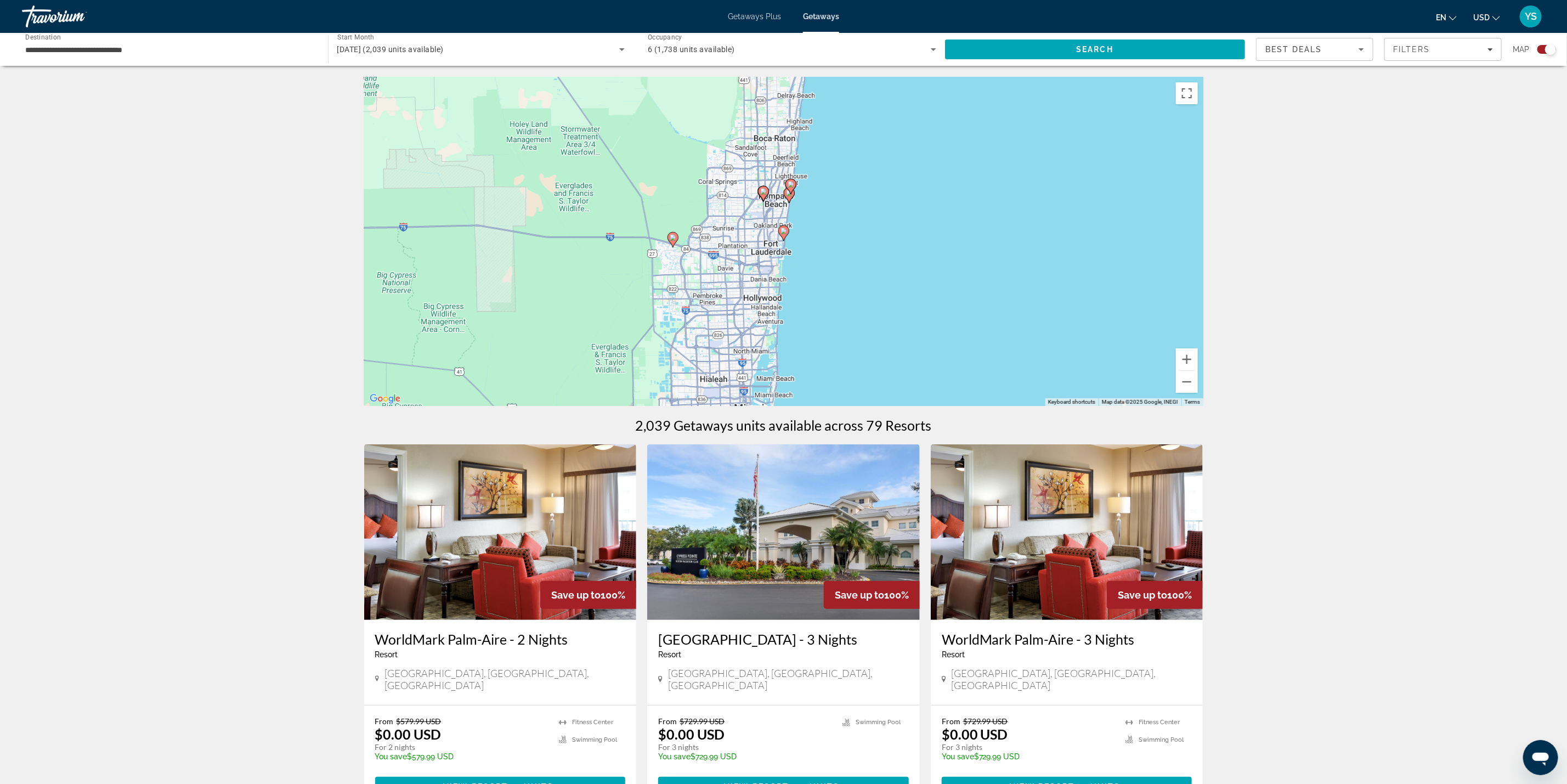
click at [784, 233] on image "Main content" at bounding box center [784, 231] width 7 height 7
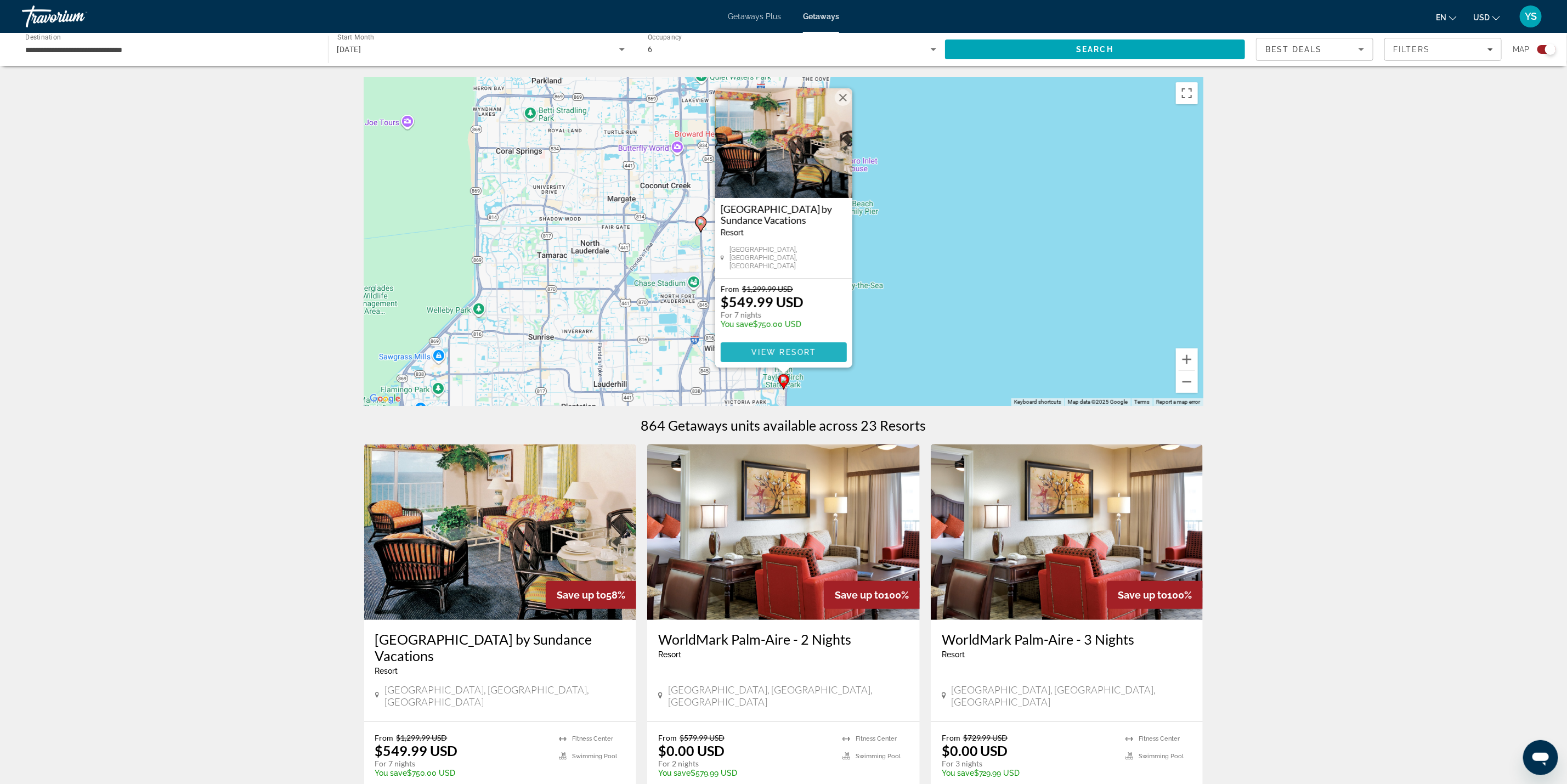
click at [774, 348] on span "View Resort" at bounding box center [784, 352] width 65 height 9
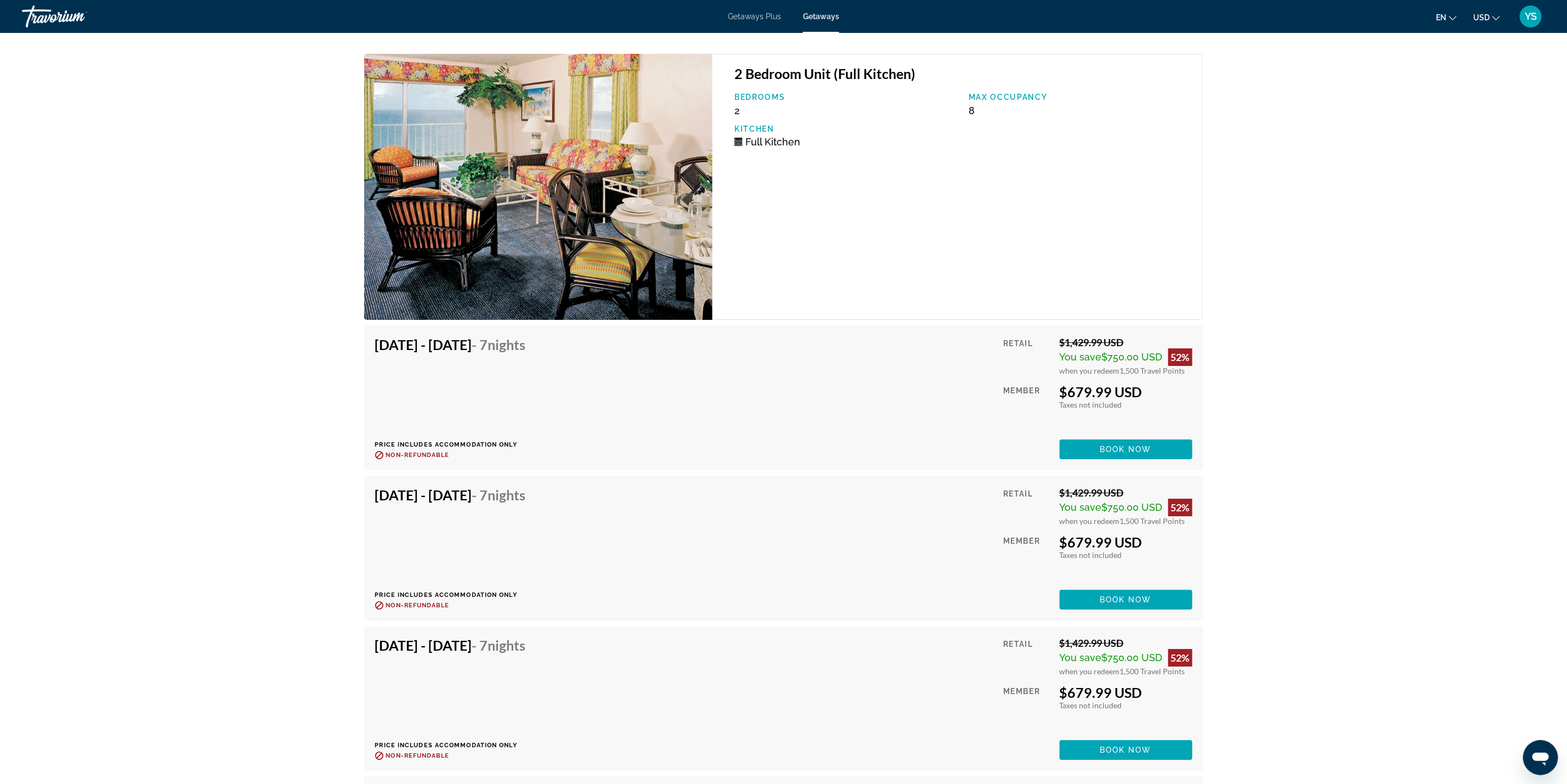
scroll to position [2728, 0]
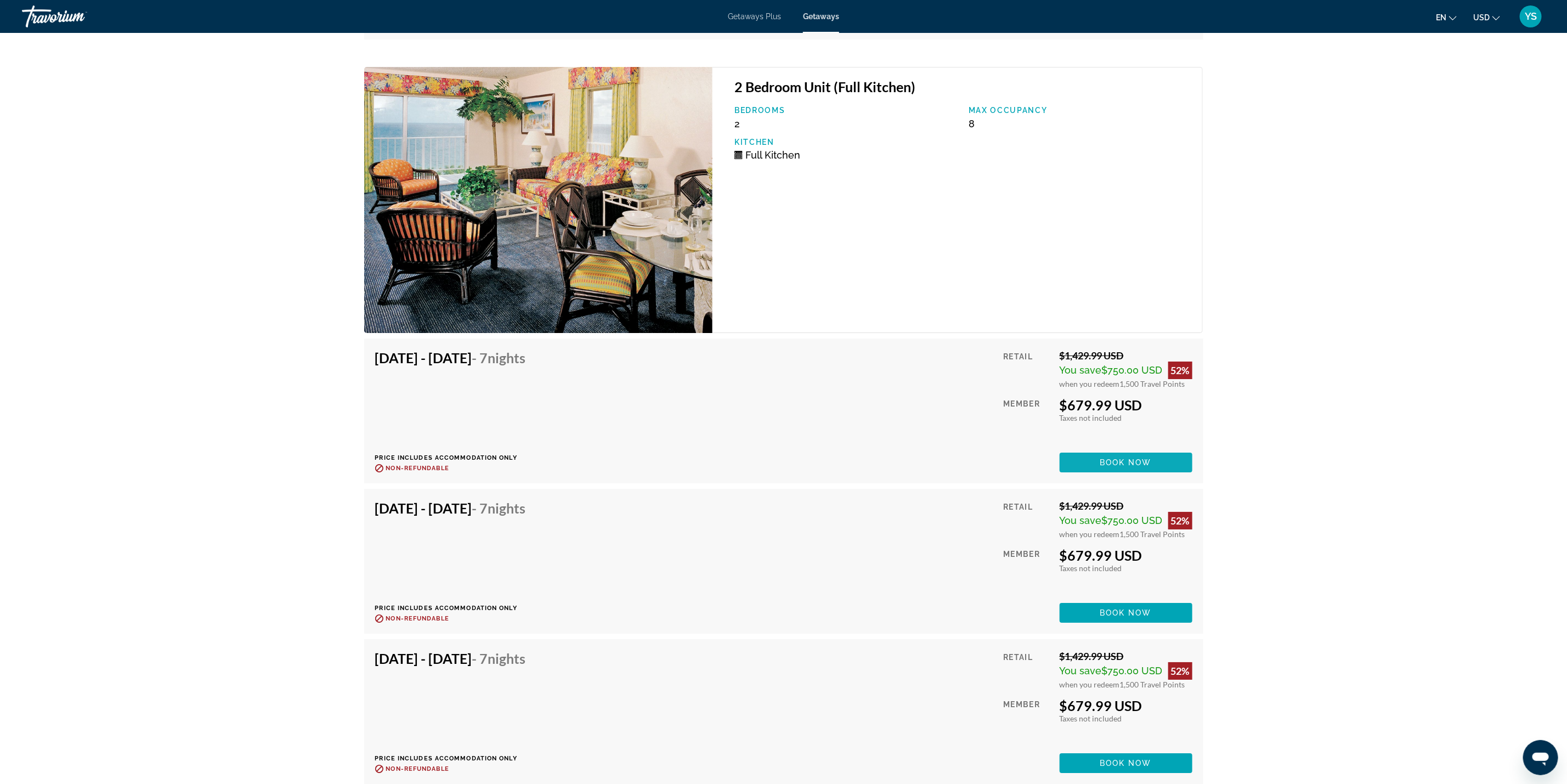
click at [1142, 458] on span "Book now" at bounding box center [1125, 462] width 52 height 9
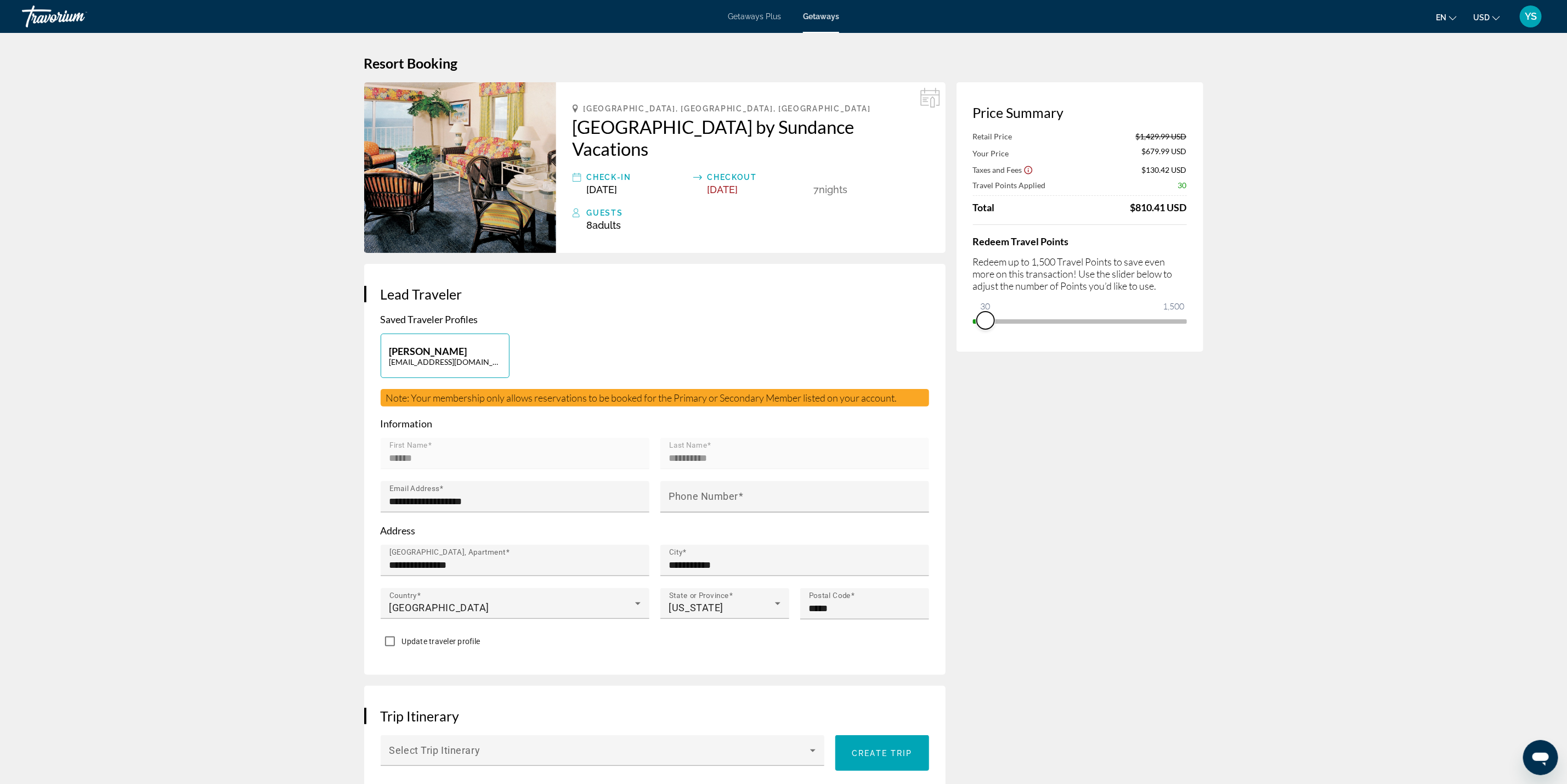
drag, startPoint x: 1175, startPoint y: 316, endPoint x: 986, endPoint y: 301, distance: 189.6
click at [986, 319] on ngx-slider "0 1,500 30" at bounding box center [1080, 320] width 214 height 2
drag, startPoint x: 984, startPoint y: 319, endPoint x: 938, endPoint y: 322, distance: 46.1
